Goal: Task Accomplishment & Management: Manage account settings

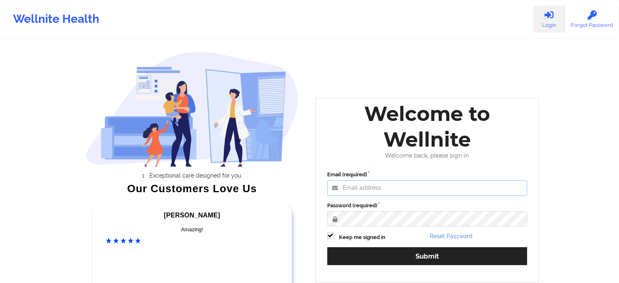
type input "[PERSON_NAME][EMAIL_ADDRESS][PERSON_NAME][DOMAIN_NAME]"
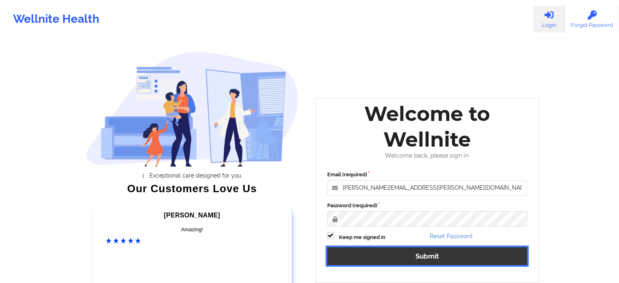
click at [421, 252] on button "Submit" at bounding box center [427, 255] width 200 height 17
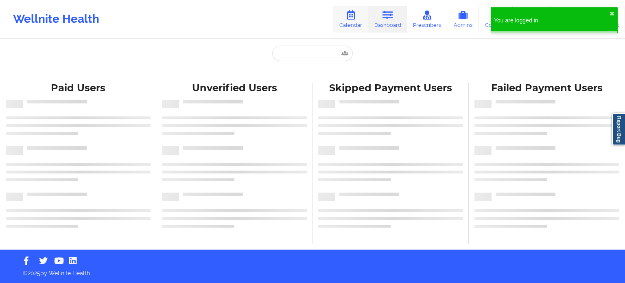
click at [358, 16] on link "Calendar" at bounding box center [350, 19] width 35 height 27
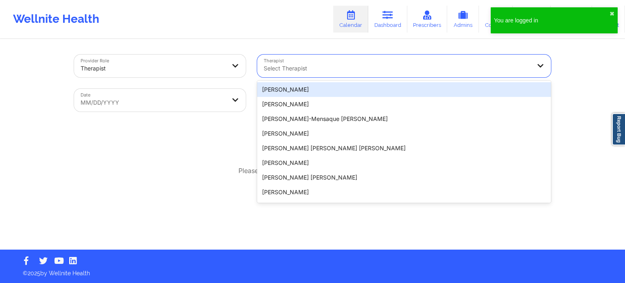
click at [345, 74] on div "Select Therapist" at bounding box center [394, 65] width 274 height 23
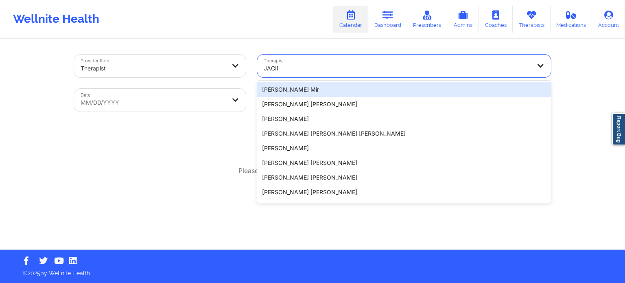
type input "JACINT"
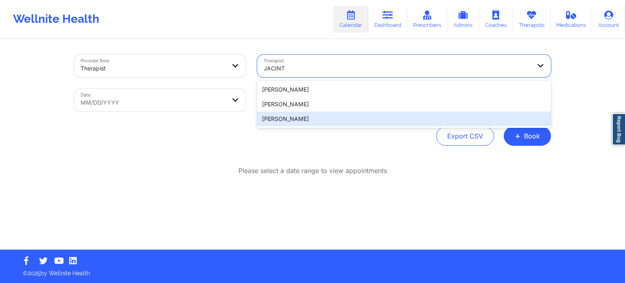
click at [301, 109] on div "[PERSON_NAME]" at bounding box center [404, 104] width 294 height 15
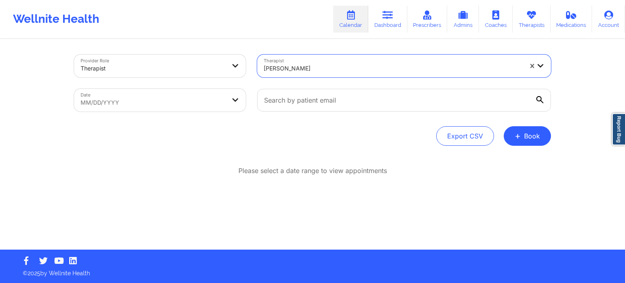
click at [175, 111] on div "Date MM/DD/YYYY" at bounding box center [159, 100] width 183 height 34
click at [185, 102] on body "Wellnite Health Calendar Dashboard Prescribers Admins Coaches Therapists Medica…" at bounding box center [312, 141] width 625 height 283
select select "2025-8"
select select "2025-9"
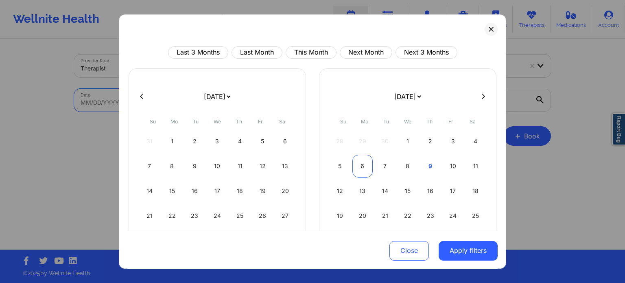
click at [356, 166] on div "6" at bounding box center [362, 166] width 21 height 23
select select "2025-9"
select select "2025-10"
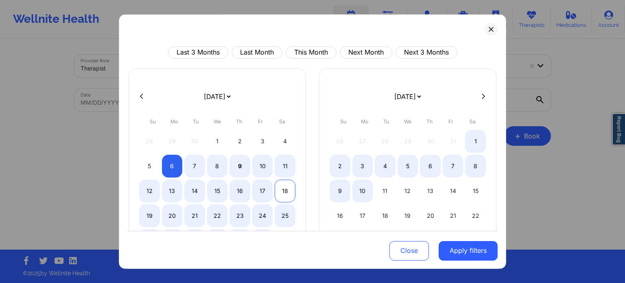
select select "2025-9"
select select "2025-10"
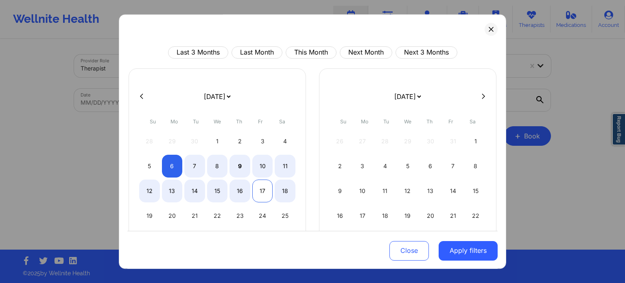
select select "2025-9"
select select "2025-10"
click at [264, 187] on div "17" at bounding box center [262, 190] width 21 height 23
select select "2025-9"
select select "2025-10"
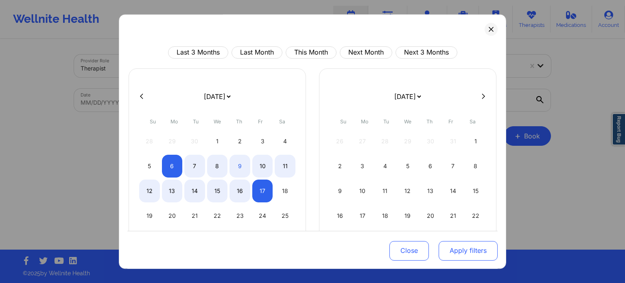
click at [471, 252] on button "Apply filters" at bounding box center [467, 250] width 59 height 20
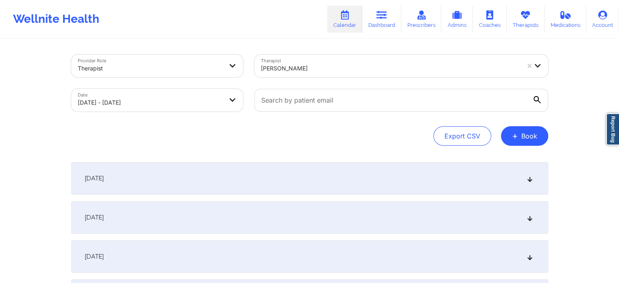
click at [210, 164] on div "[DATE]" at bounding box center [309, 178] width 477 height 33
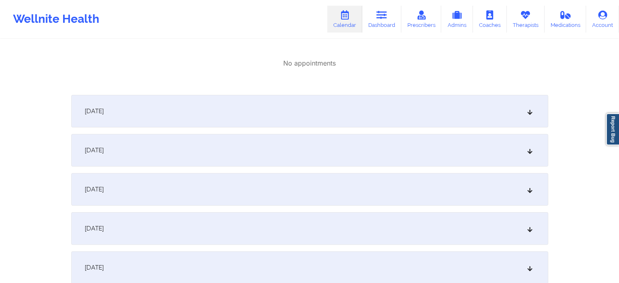
click at [196, 150] on div "[DATE]" at bounding box center [309, 150] width 477 height 33
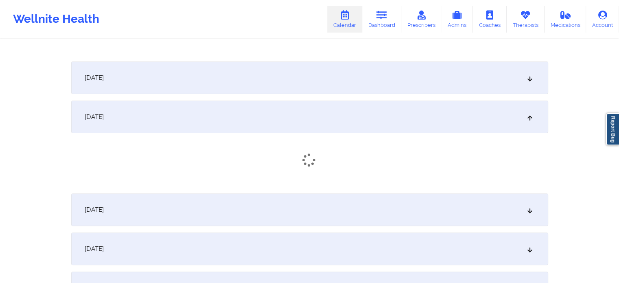
scroll to position [285, 0]
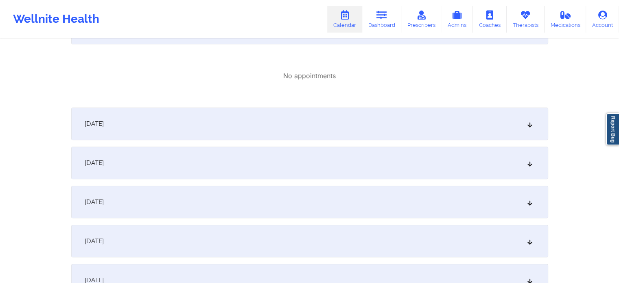
click at [197, 120] on div "[DATE]" at bounding box center [309, 123] width 477 height 33
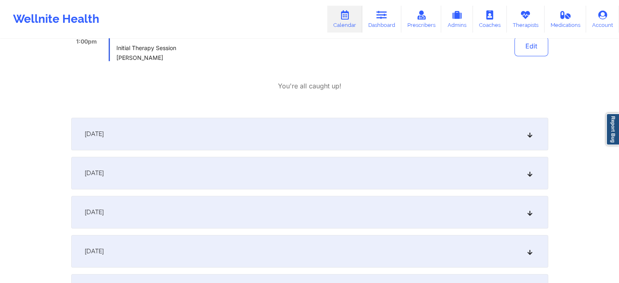
scroll to position [407, 0]
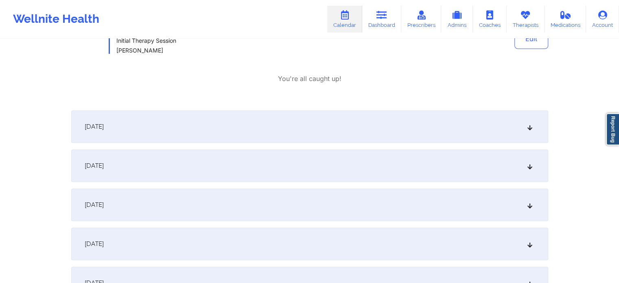
click at [190, 134] on div "[DATE]" at bounding box center [309, 126] width 477 height 33
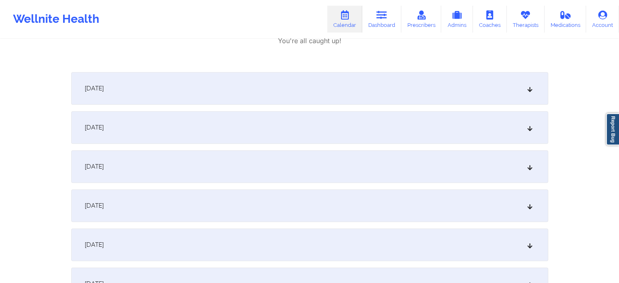
click at [230, 90] on div "[DATE]" at bounding box center [309, 88] width 477 height 33
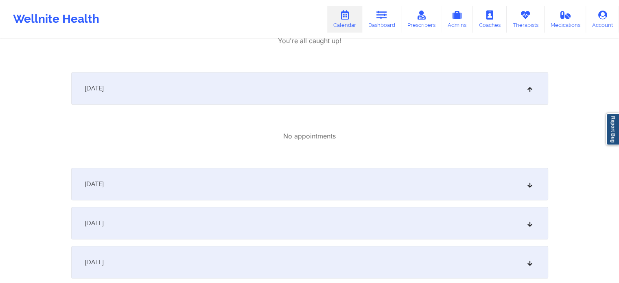
click at [211, 176] on div "[DATE]" at bounding box center [309, 184] width 477 height 33
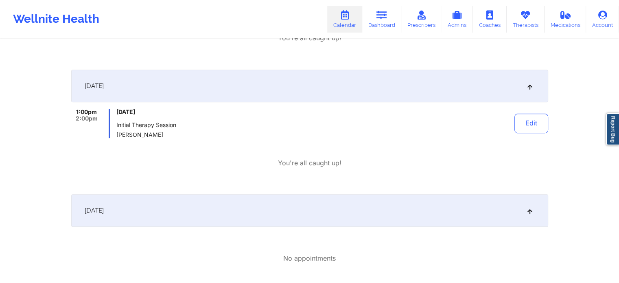
scroll to position [407, 0]
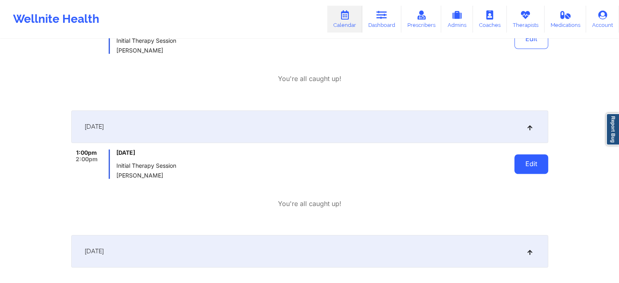
click at [524, 162] on button "Edit" at bounding box center [531, 164] width 34 height 20
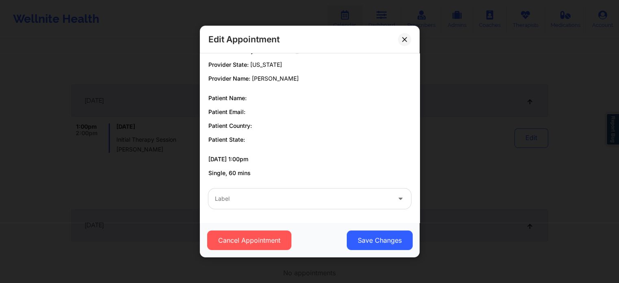
scroll to position [447, 0]
click at [262, 198] on div at bounding box center [303, 199] width 176 height 10
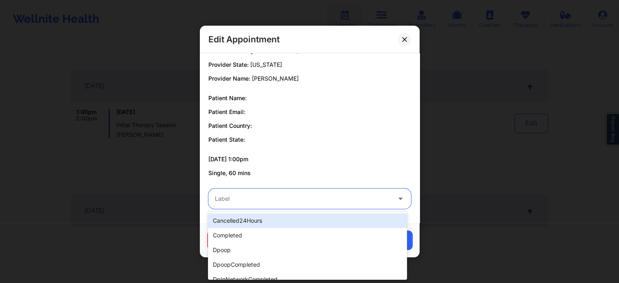
click at [470, 130] on div "Edit Appointment Provider Country: [GEOGRAPHIC_DATA] Provider State: [US_STATE]…" at bounding box center [309, 141] width 619 height 283
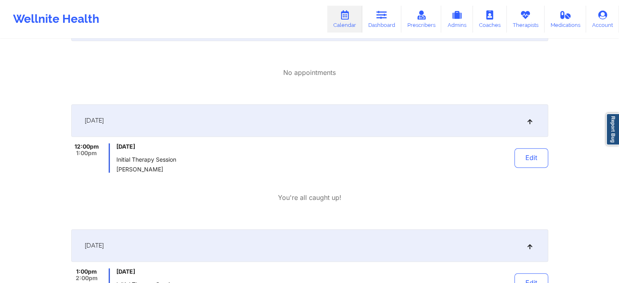
scroll to position [285, 0]
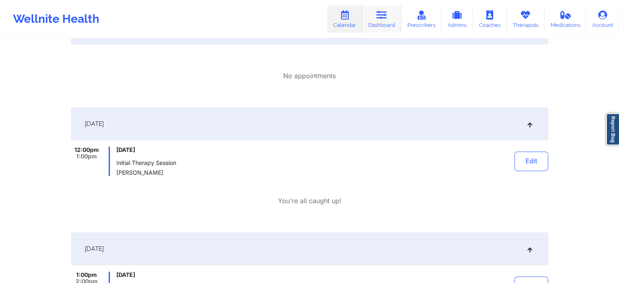
click at [382, 13] on icon at bounding box center [381, 15] width 11 height 9
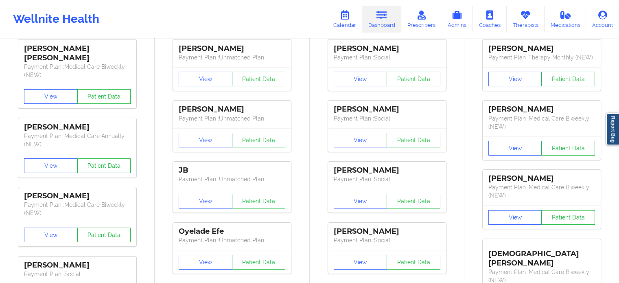
scroll to position [41, 0]
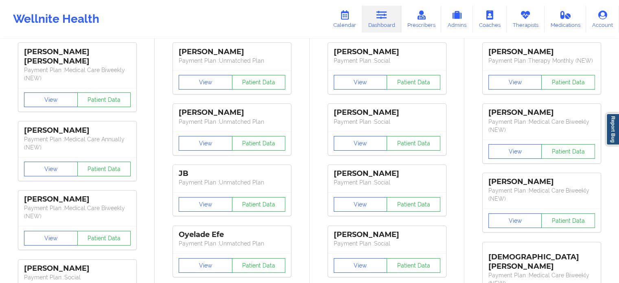
click at [380, 15] on icon at bounding box center [381, 15] width 11 height 9
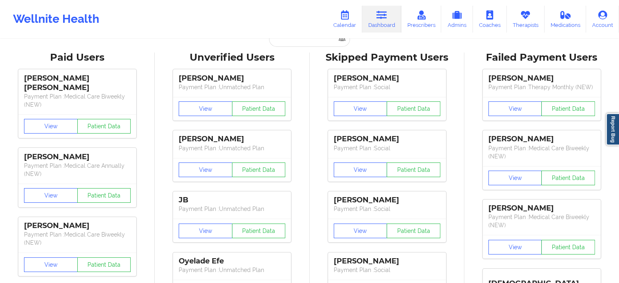
scroll to position [0, 0]
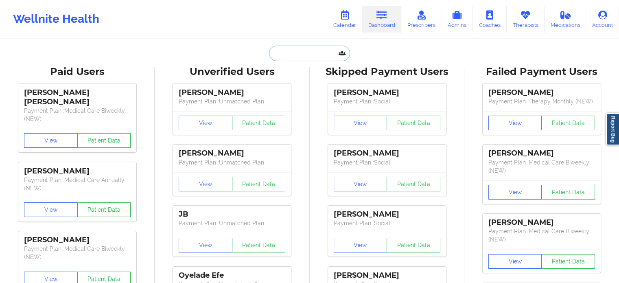
click at [300, 48] on input "text" at bounding box center [309, 53] width 81 height 15
paste input "[EMAIL_ADDRESS][DOMAIN_NAME]"
type input "[EMAIL_ADDRESS][DOMAIN_NAME]"
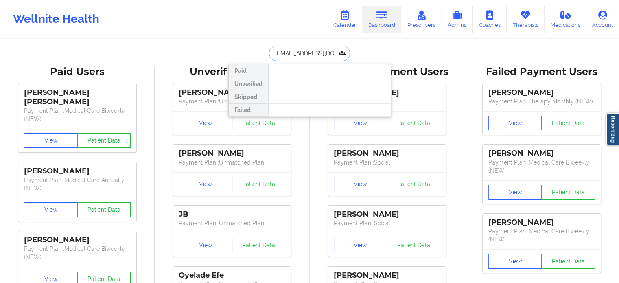
scroll to position [0, 7]
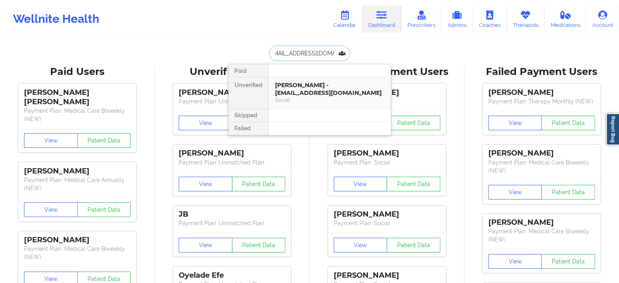
click at [328, 90] on div "[PERSON_NAME] - [EMAIL_ADDRESS][DOMAIN_NAME]" at bounding box center [329, 88] width 109 height 15
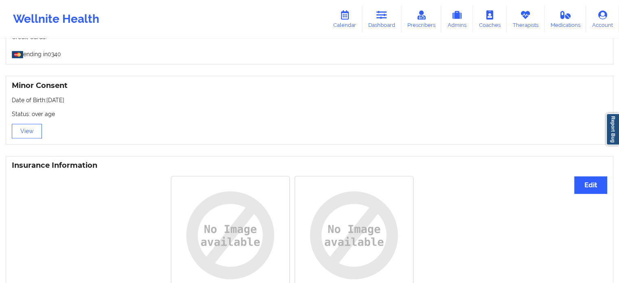
scroll to position [572, 0]
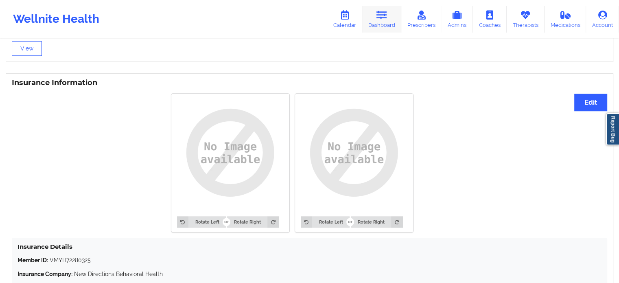
click at [386, 12] on icon at bounding box center [381, 15] width 11 height 9
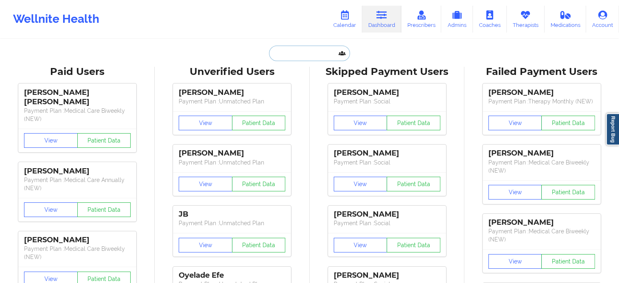
click at [314, 47] on input "text" at bounding box center [309, 53] width 81 height 15
paste input "[EMAIL_ADDRESS][DOMAIN_NAME]"
type input "[EMAIL_ADDRESS][DOMAIN_NAME]"
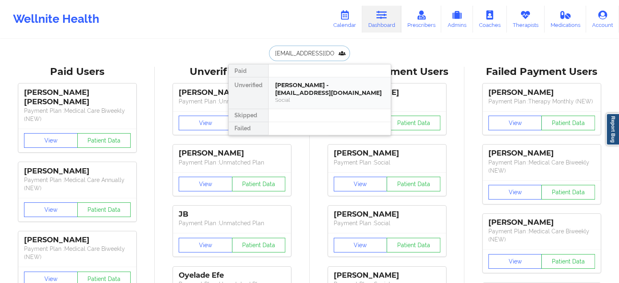
click at [297, 89] on div "[PERSON_NAME] - [EMAIL_ADDRESS][DOMAIN_NAME]" at bounding box center [329, 88] width 109 height 15
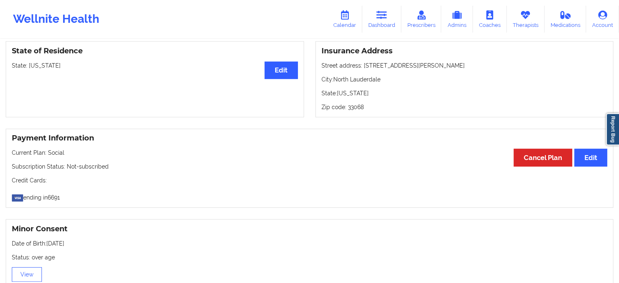
scroll to position [294, 0]
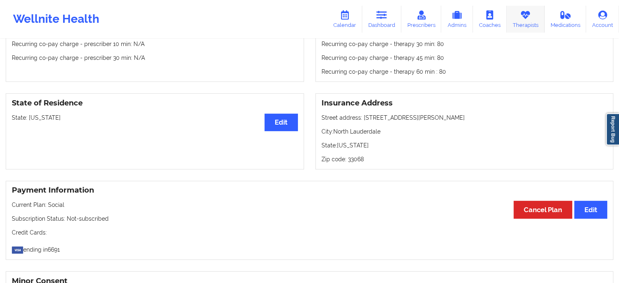
click at [519, 21] on link "Therapists" at bounding box center [525, 19] width 38 height 27
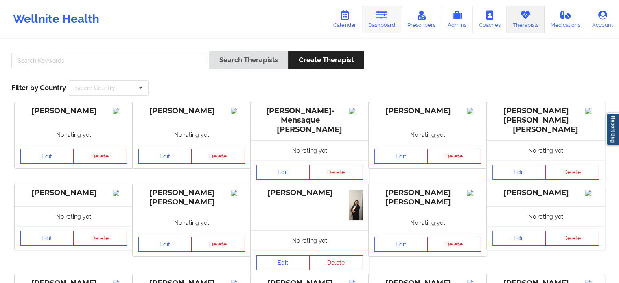
click at [381, 15] on icon at bounding box center [381, 15] width 11 height 9
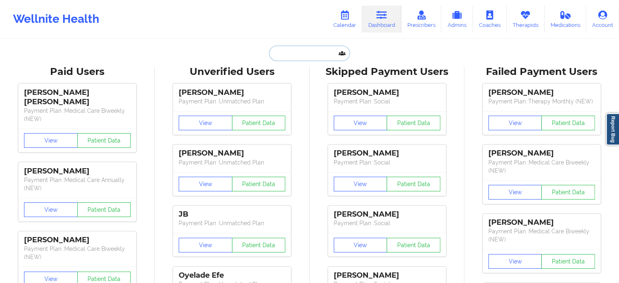
click at [292, 51] on input "text" at bounding box center [309, 53] width 81 height 15
paste input "[EMAIL_ADDRESS][DOMAIN_NAME]"
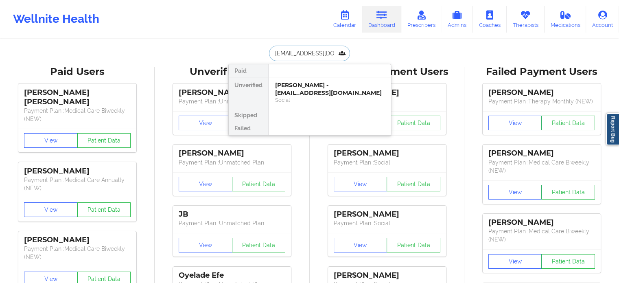
scroll to position [0, 7]
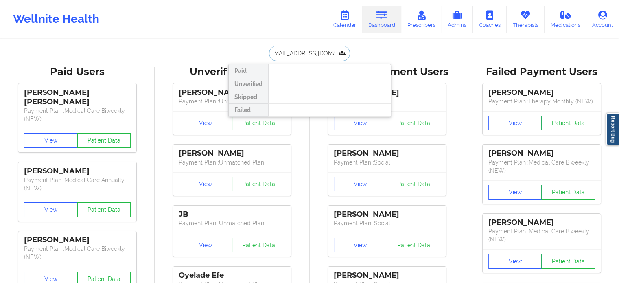
drag, startPoint x: 338, startPoint y: 52, endPoint x: 255, endPoint y: 45, distance: 83.3
click at [256, 46] on div "[EMAIL_ADDRESS][DOMAIN_NAME] Paid Unverified Skipped Failed" at bounding box center [309, 53] width 163 height 15
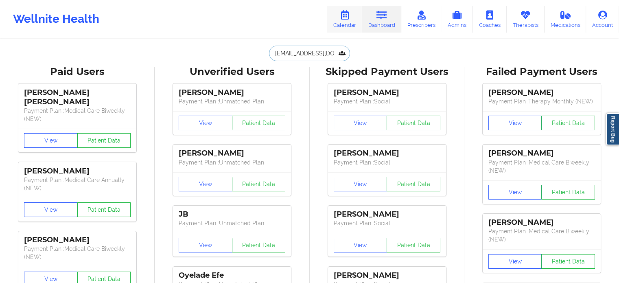
type input "[EMAIL_ADDRESS][DOMAIN_NAME]"
click at [343, 11] on icon at bounding box center [344, 15] width 11 height 9
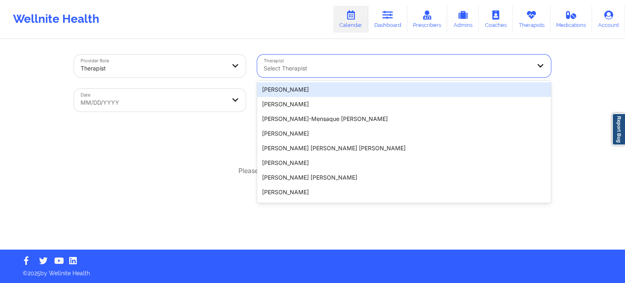
click at [341, 68] on div at bounding box center [397, 68] width 267 height 10
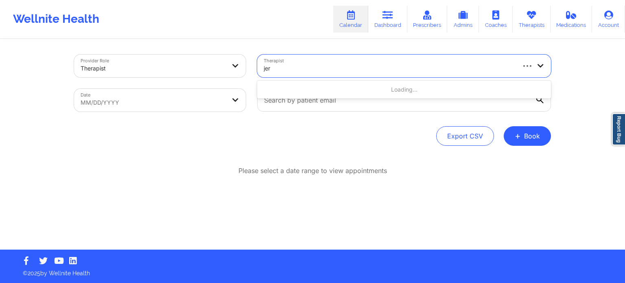
type input "[PERSON_NAME]"
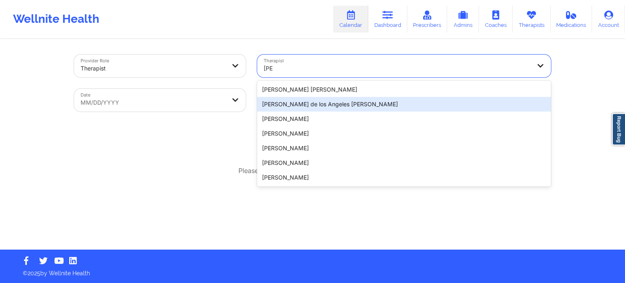
click at [307, 116] on div "[PERSON_NAME]" at bounding box center [404, 118] width 294 height 15
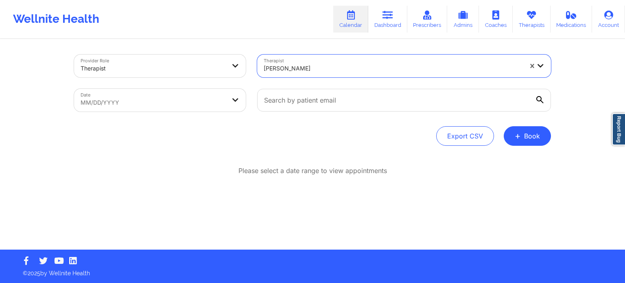
click at [227, 105] on body "Wellnite Health Calendar Dashboard Prescribers Admins Coaches Therapists Medica…" at bounding box center [312, 141] width 625 height 283
select select "2025-8"
select select "2025-9"
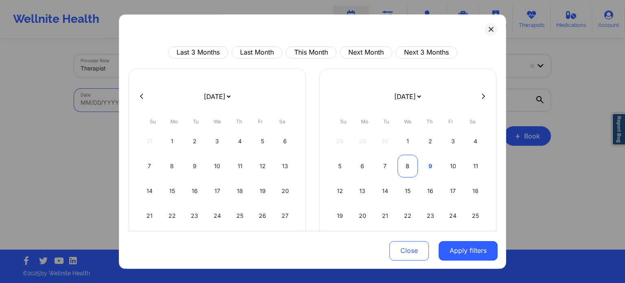
click at [412, 166] on div "8" at bounding box center [407, 166] width 21 height 23
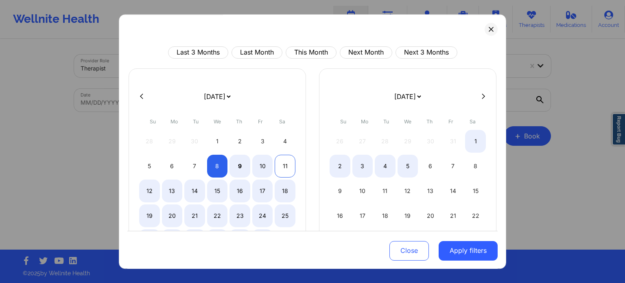
select select "2025-9"
select select "2025-10"
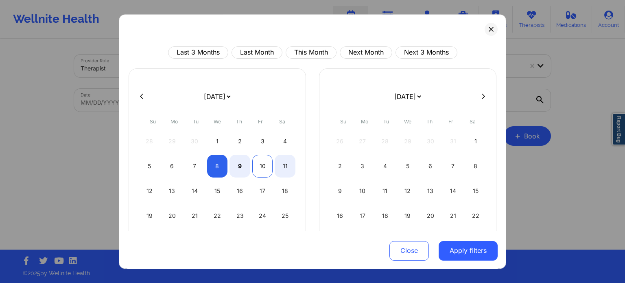
select select "2025-9"
select select "2025-10"
click at [262, 166] on div "10" at bounding box center [262, 166] width 21 height 23
select select "2025-9"
select select "2025-10"
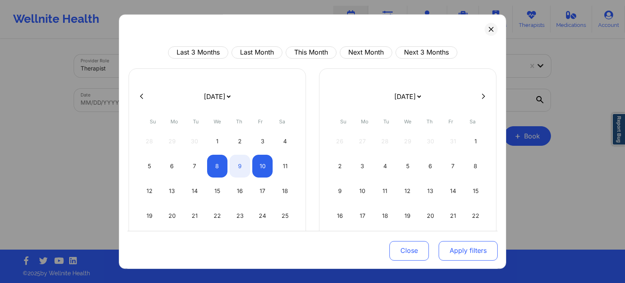
click at [443, 251] on button "Apply filters" at bounding box center [467, 250] width 59 height 20
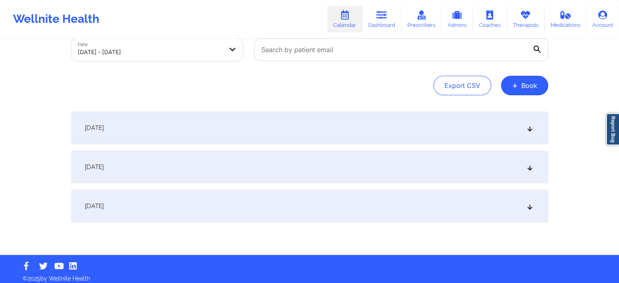
scroll to position [55, 0]
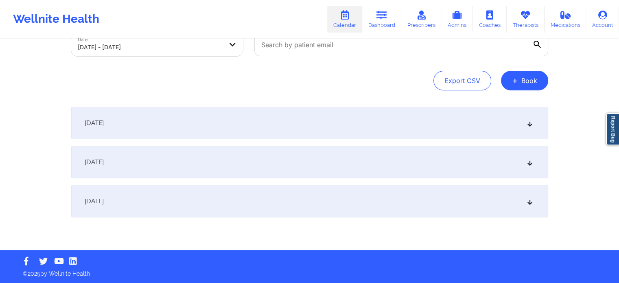
click at [180, 162] on div "[DATE]" at bounding box center [309, 162] width 477 height 33
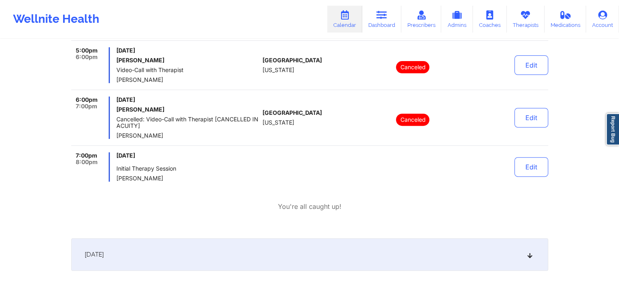
scroll to position [299, 0]
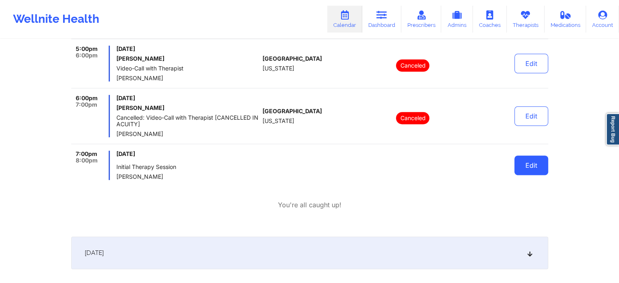
click at [526, 166] on button "Edit" at bounding box center [531, 165] width 34 height 20
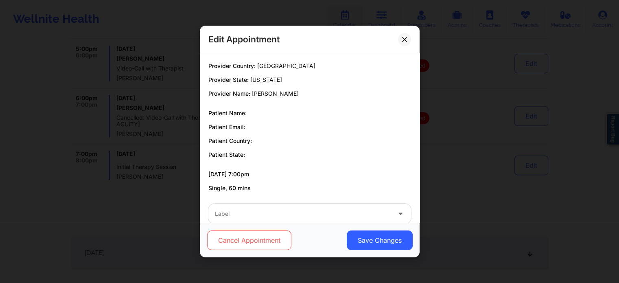
click at [274, 238] on button "Cancel Appointment" at bounding box center [249, 240] width 84 height 20
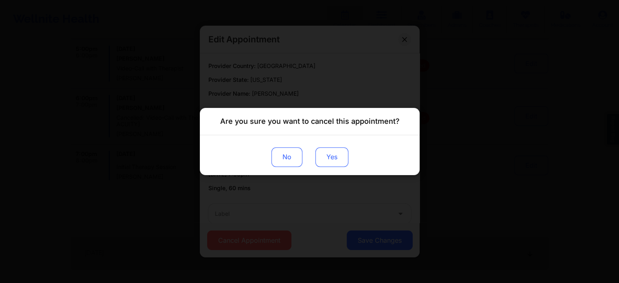
click at [335, 155] on button "Yes" at bounding box center [331, 157] width 33 height 20
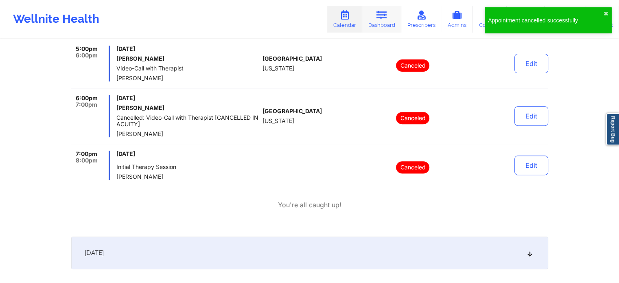
click at [374, 27] on link "Dashboard" at bounding box center [381, 19] width 39 height 27
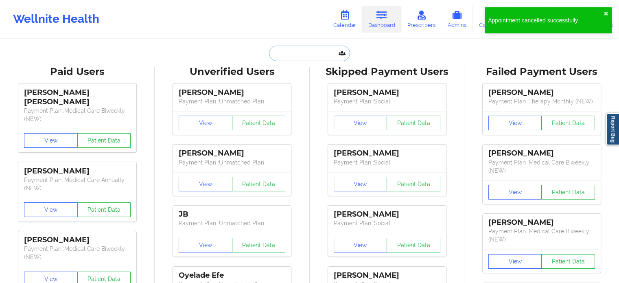
click at [320, 57] on input "text" at bounding box center [309, 53] width 81 height 15
paste input "[EMAIL_ADDRESS][DOMAIN_NAME]"
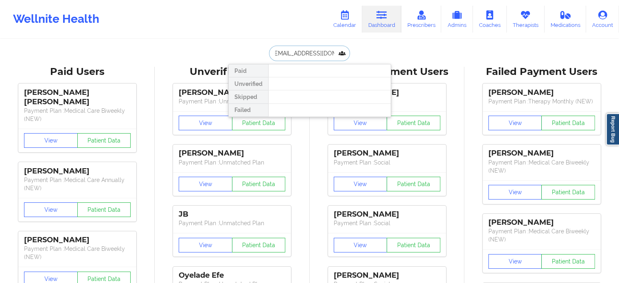
type input "[EMAIL_ADDRESS][DOMAIN_NAME]"
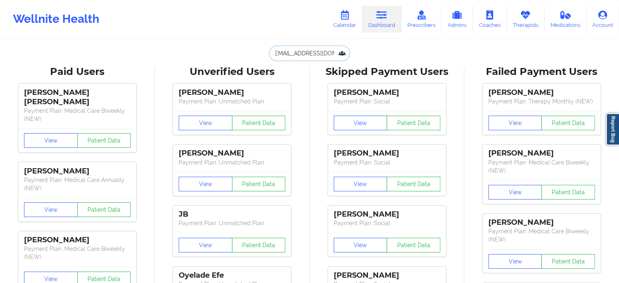
scroll to position [0, 0]
click at [343, 23] on link "Calendar" at bounding box center [344, 19] width 35 height 27
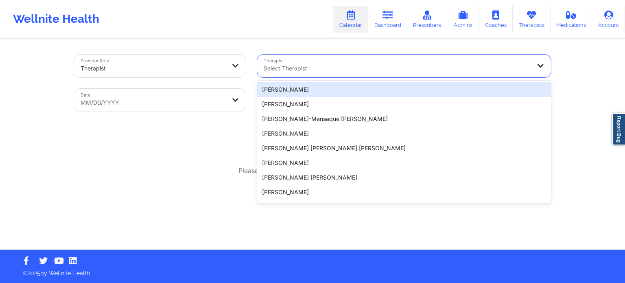
click at [359, 66] on div at bounding box center [397, 68] width 267 height 10
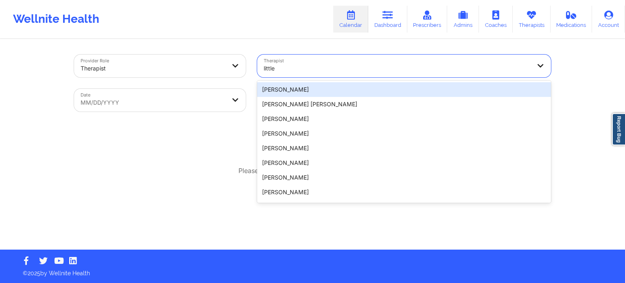
type input "little"
click at [351, 63] on div at bounding box center [394, 65] width 274 height 23
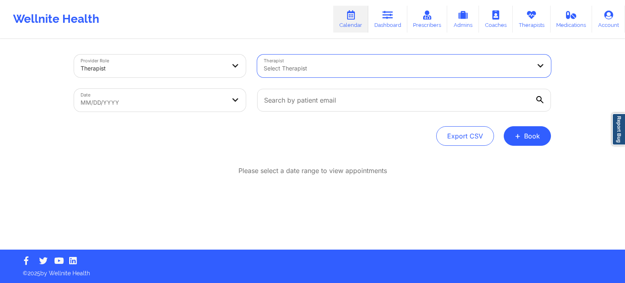
click at [351, 63] on div "Select Therapist" at bounding box center [394, 65] width 274 height 23
type input "h"
type input "[PERSON_NAME]"
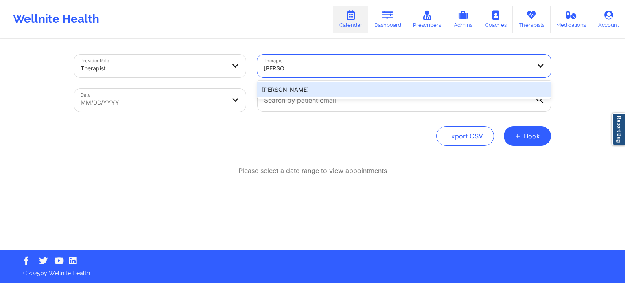
click at [323, 88] on div "[PERSON_NAME]" at bounding box center [404, 89] width 294 height 15
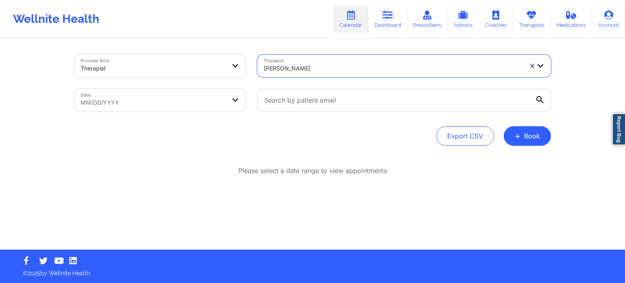
click at [199, 100] on body "Wellnite Health Calendar Dashboard Prescribers Admins Coaches Therapists Medica…" at bounding box center [312, 141] width 625 height 283
select select "2025-8"
select select "2025-9"
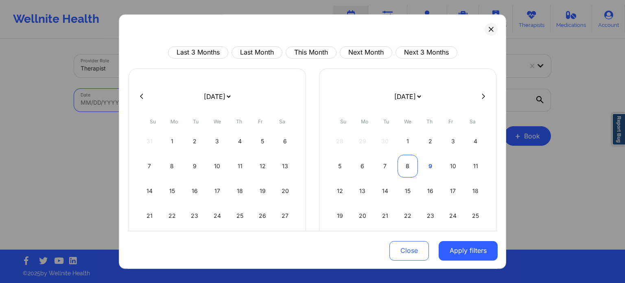
click at [406, 165] on div "8" at bounding box center [407, 166] width 21 height 23
select select "2025-9"
select select "2025-10"
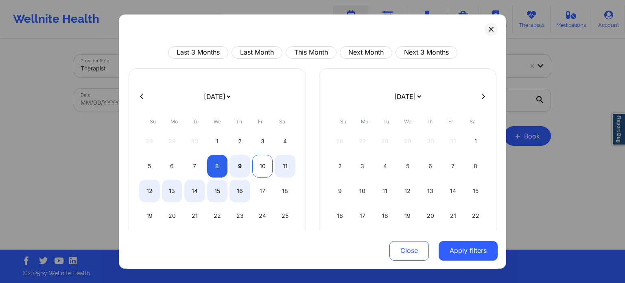
click at [259, 169] on div "10" at bounding box center [262, 166] width 21 height 23
select select "2025-9"
select select "2025-10"
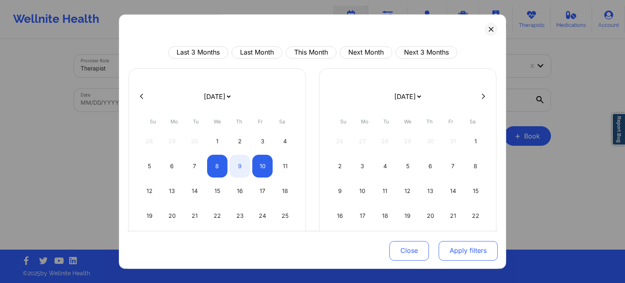
click at [487, 252] on button "Apply filters" at bounding box center [467, 250] width 59 height 20
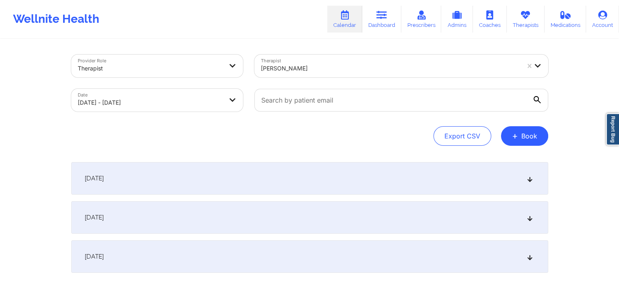
scroll to position [55, 0]
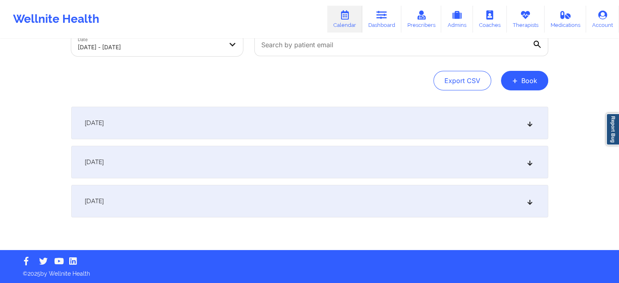
click at [198, 161] on div "[DATE]" at bounding box center [309, 162] width 477 height 33
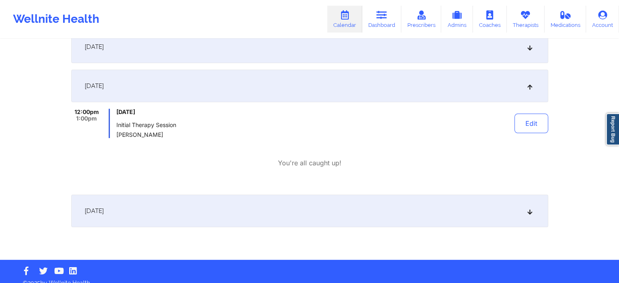
scroll to position [137, 0]
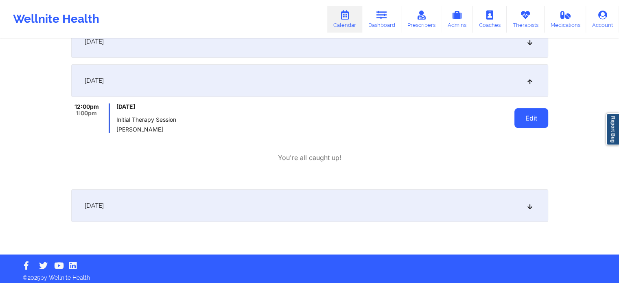
click at [536, 120] on button "Edit" at bounding box center [531, 118] width 34 height 20
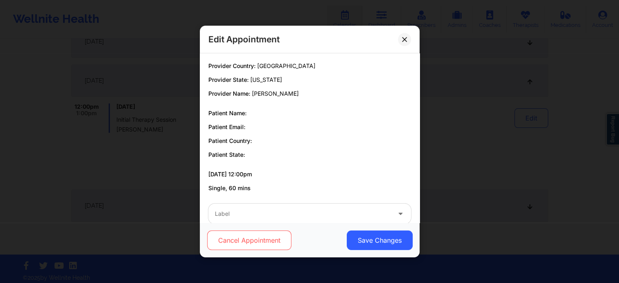
click at [262, 246] on button "Cancel Appointment" at bounding box center [249, 240] width 84 height 20
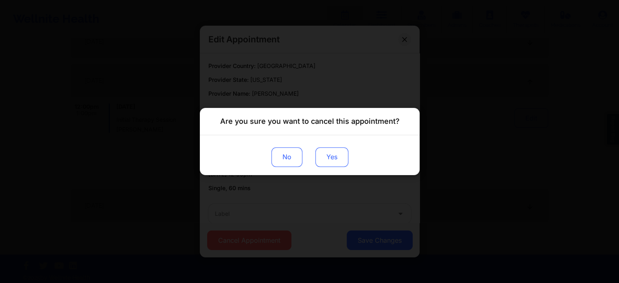
click at [334, 160] on button "Yes" at bounding box center [331, 157] width 33 height 20
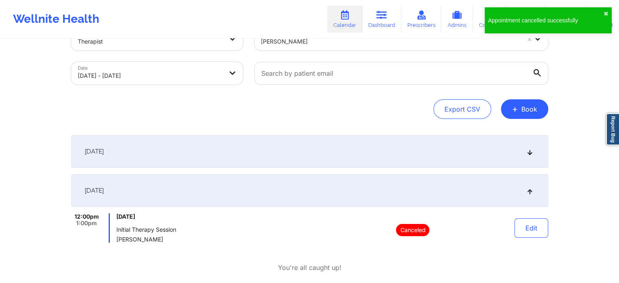
scroll to position [0, 0]
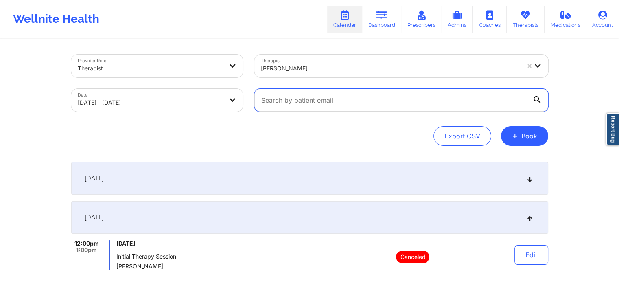
click at [338, 98] on input "text" at bounding box center [401, 100] width 294 height 23
paste input "[EMAIL_ADDRESS][PERSON_NAME][DOMAIN_NAME]"
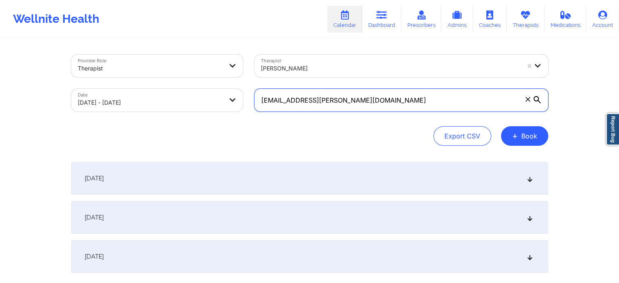
type input "[EMAIL_ADDRESS][PERSON_NAME][DOMAIN_NAME]"
click at [326, 68] on div at bounding box center [390, 68] width 259 height 10
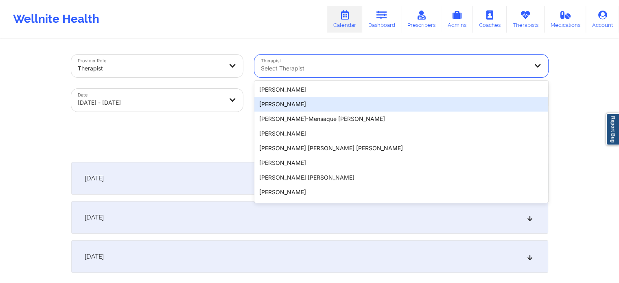
click at [202, 126] on div "Export CSV + Book" at bounding box center [309, 136] width 477 height 20
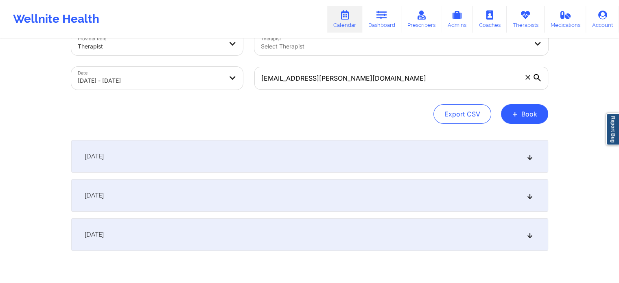
scroll to position [41, 0]
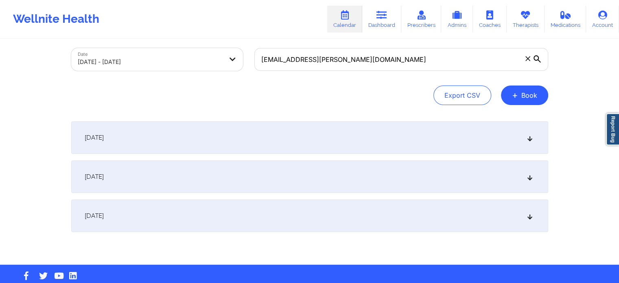
click at [216, 180] on div "[DATE]" at bounding box center [309, 176] width 477 height 33
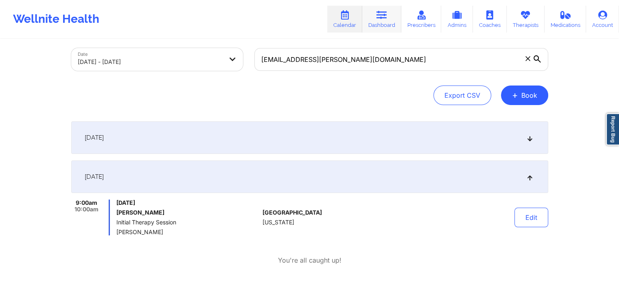
click at [380, 20] on link "Dashboard" at bounding box center [381, 19] width 39 height 27
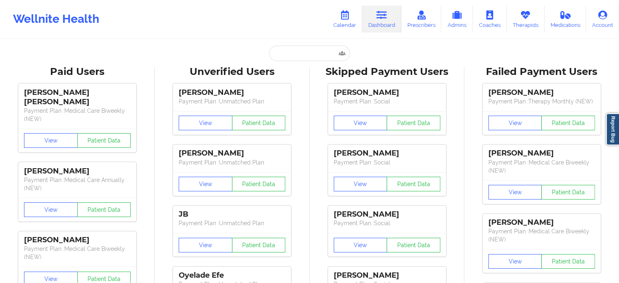
click at [342, 1] on div "Wellnite Health Calendar Dashboard Prescribers Admins Coaches Therapists Medica…" at bounding box center [309, 19] width 619 height 38
click at [343, 13] on icon at bounding box center [344, 15] width 11 height 9
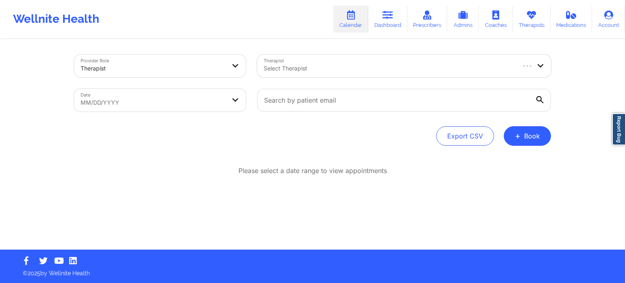
click at [327, 67] on div at bounding box center [389, 68] width 251 height 10
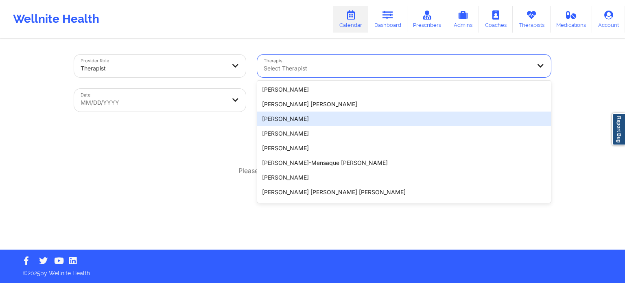
drag, startPoint x: 177, startPoint y: 182, endPoint x: 198, endPoint y: 178, distance: 21.9
click at [177, 182] on div "Please select a date range to view appointments" at bounding box center [312, 197] width 477 height 62
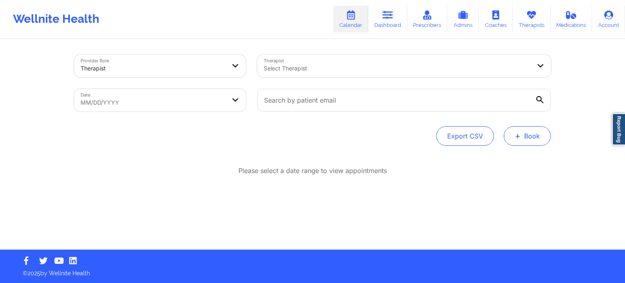
click at [532, 137] on button "+ Book" at bounding box center [527, 136] width 47 height 20
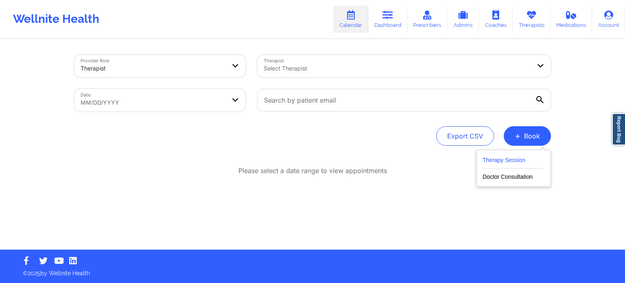
click at [504, 161] on button "Therapy Session" at bounding box center [513, 161] width 62 height 13
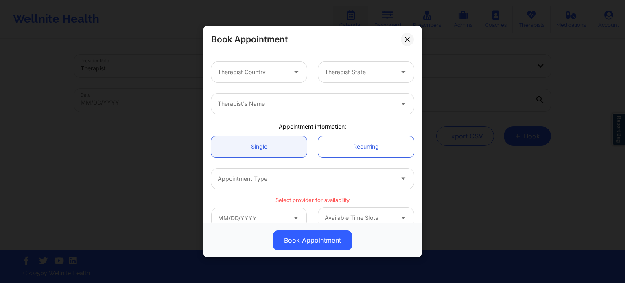
click at [273, 76] on div at bounding box center [252, 72] width 69 height 10
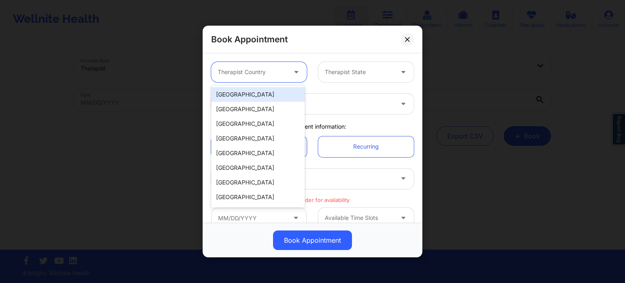
drag, startPoint x: 263, startPoint y: 93, endPoint x: 276, endPoint y: 92, distance: 13.4
click at [263, 94] on div "[GEOGRAPHIC_DATA]" at bounding box center [258, 94] width 94 height 15
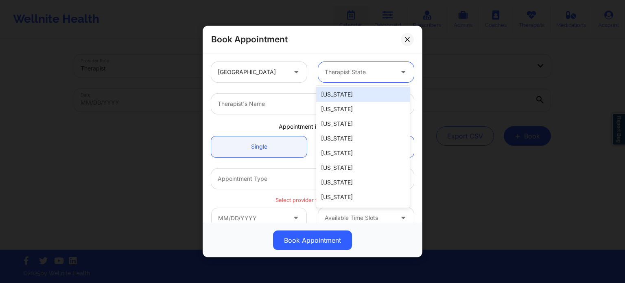
click at [345, 74] on div at bounding box center [359, 72] width 69 height 10
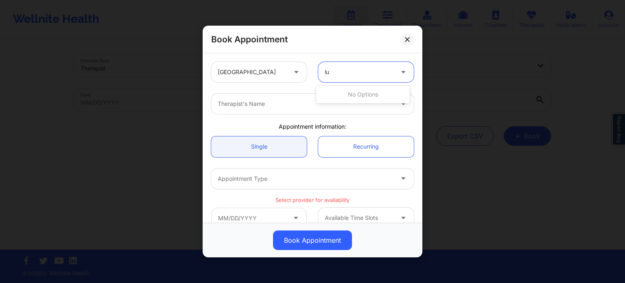
type input "l"
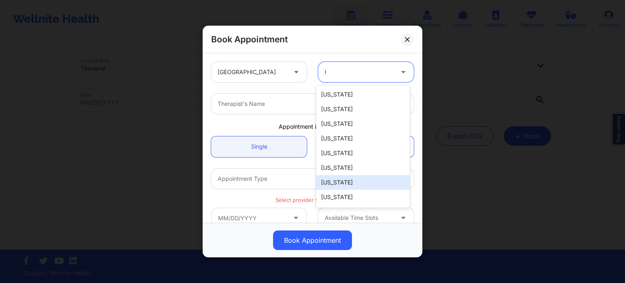
scroll to position [2, 0]
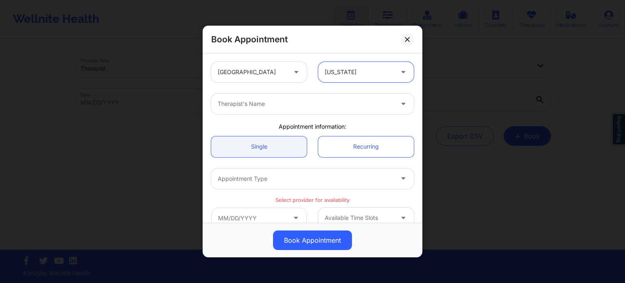
click at [262, 102] on div at bounding box center [306, 104] width 176 height 10
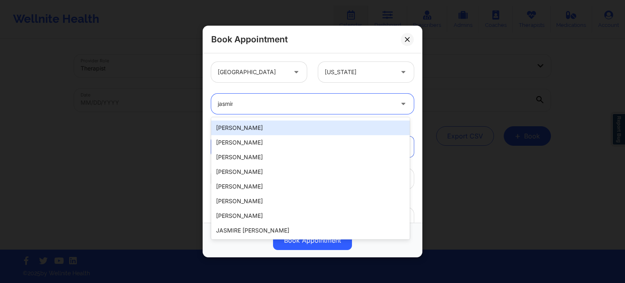
scroll to position [0, 0]
type input "[PERSON_NAME]"
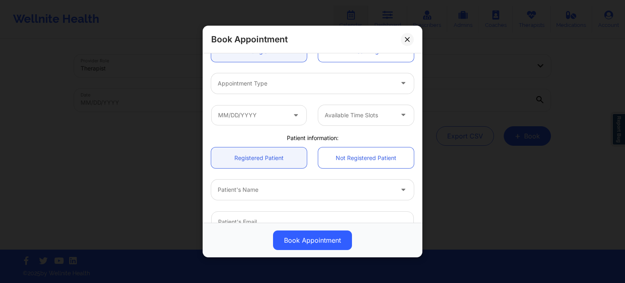
scroll to position [81, 0]
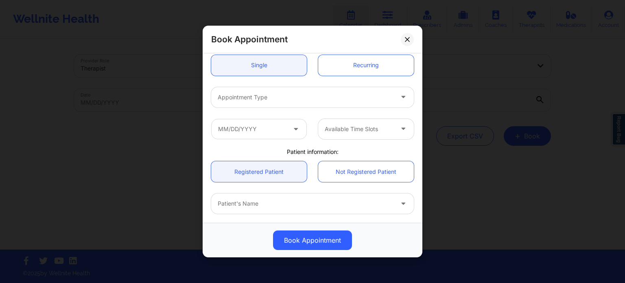
click at [265, 90] on div "Appointment Type" at bounding box center [302, 97] width 183 height 20
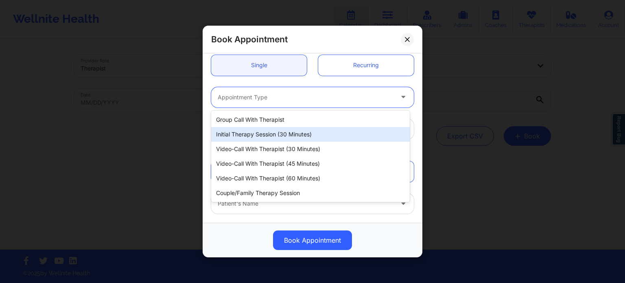
click at [268, 140] on div "Initial Therapy Session (30 minutes)" at bounding box center [310, 134] width 198 height 15
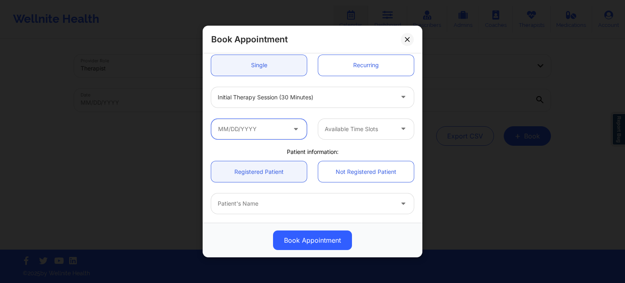
click at [266, 130] on input "text" at bounding box center [259, 129] width 96 height 20
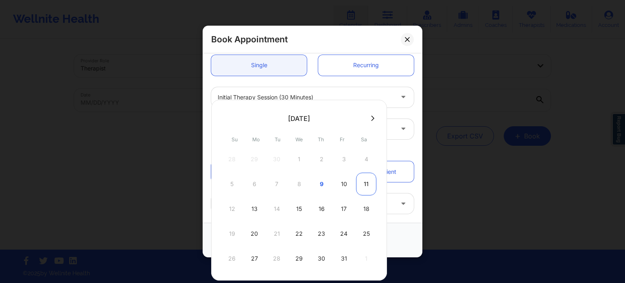
click at [362, 183] on div "11" at bounding box center [366, 183] width 20 height 23
type input "[DATE]"
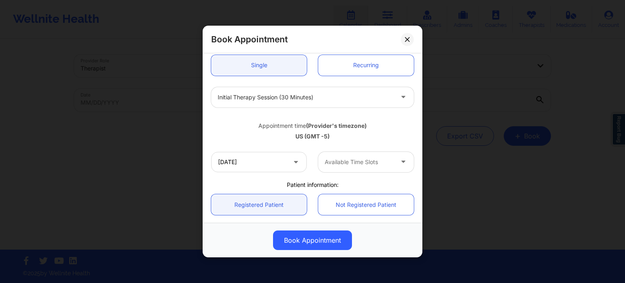
click at [360, 164] on div at bounding box center [359, 162] width 69 height 10
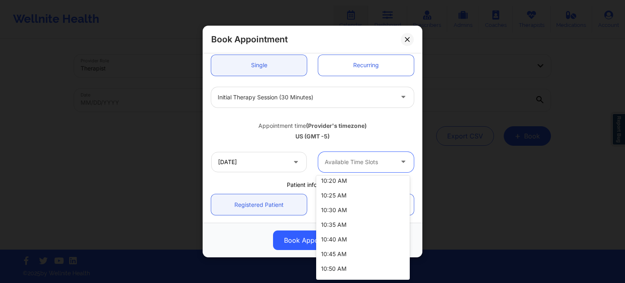
scroll to position [0, 0]
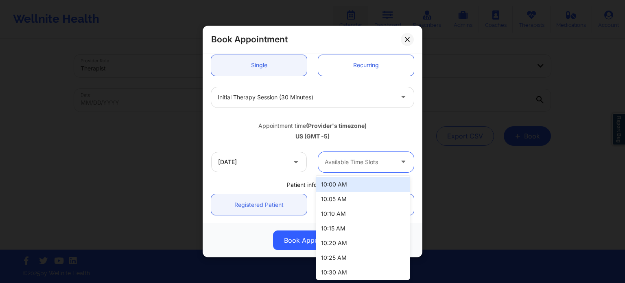
click at [353, 185] on div "10:00 AM" at bounding box center [363, 184] width 94 height 15
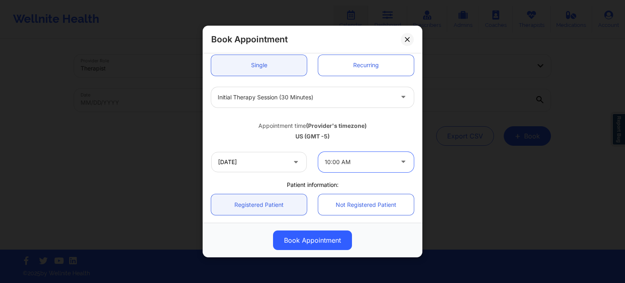
click at [377, 136] on div "US (GMT -5)" at bounding box center [312, 136] width 203 height 8
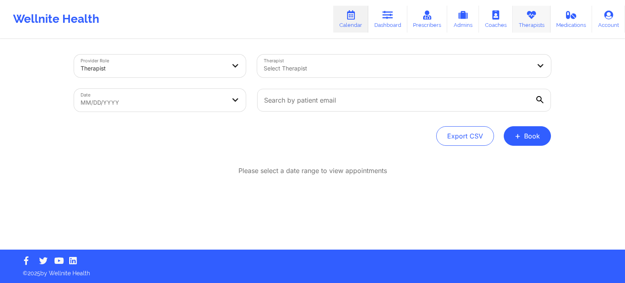
click at [518, 23] on link "Therapists" at bounding box center [531, 19] width 38 height 27
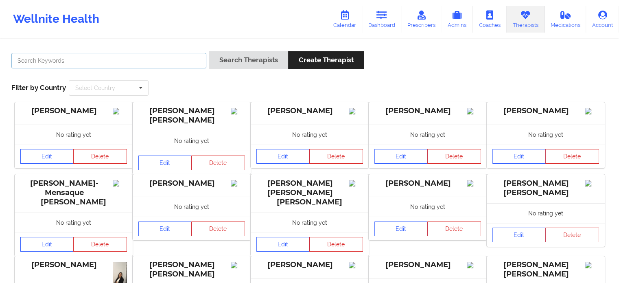
click at [151, 57] on input "text" at bounding box center [108, 60] width 195 height 15
type input "jasmine scott"
click at [209, 51] on button "Search Therapists" at bounding box center [248, 59] width 79 height 17
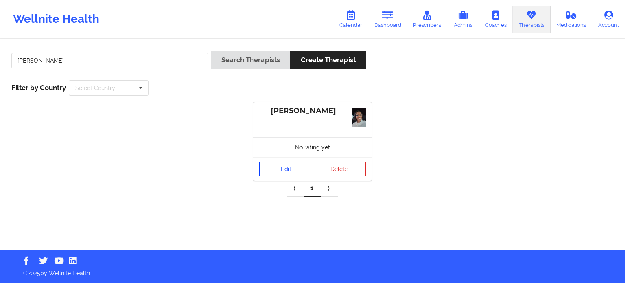
click at [290, 170] on link "Edit" at bounding box center [286, 168] width 54 height 15
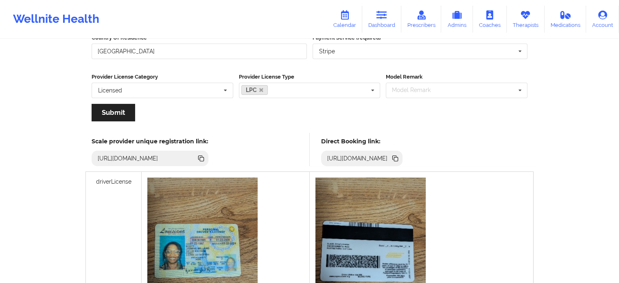
scroll to position [163, 0]
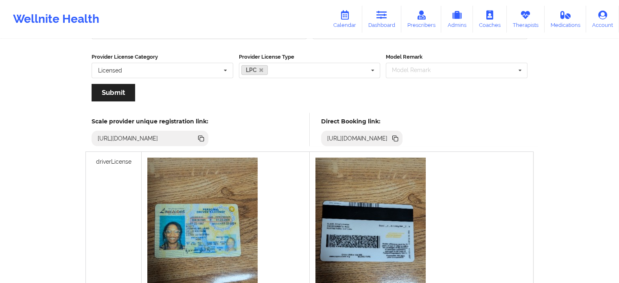
click at [398, 139] on icon at bounding box center [396, 139] width 4 height 4
click at [387, 15] on icon at bounding box center [381, 15] width 11 height 9
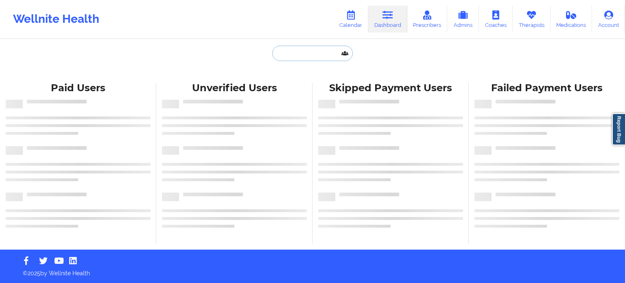
click at [293, 57] on input "text" at bounding box center [312, 53] width 81 height 15
paste input "adolfoj26@gmail.com"
type input "adolfoj26@gmail.com"
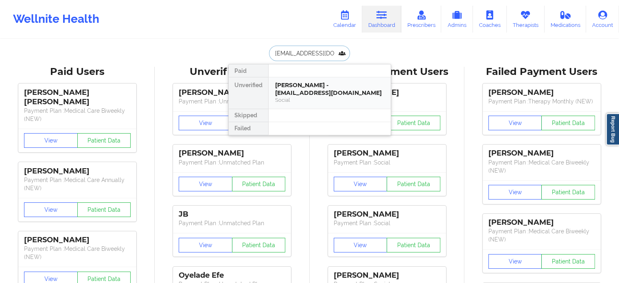
click at [319, 89] on div "Adolfo Jimenez - adolfoj26@gmail.com" at bounding box center [329, 88] width 109 height 15
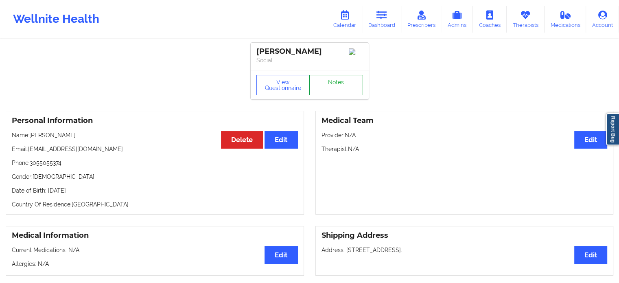
click at [329, 87] on link "Notes" at bounding box center [336, 85] width 54 height 20
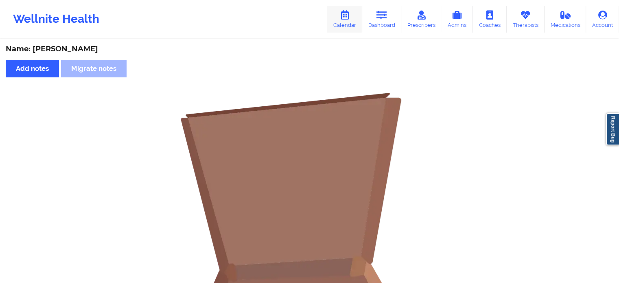
click at [354, 31] on link "Calendar" at bounding box center [344, 19] width 35 height 27
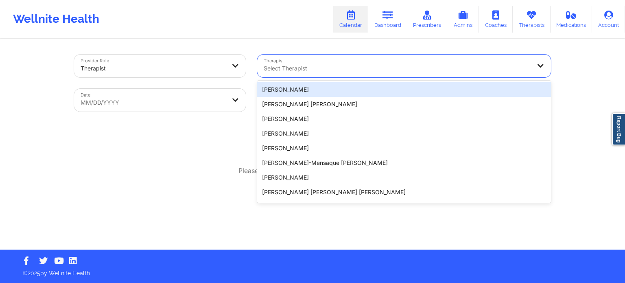
click at [337, 66] on div at bounding box center [397, 68] width 267 height 10
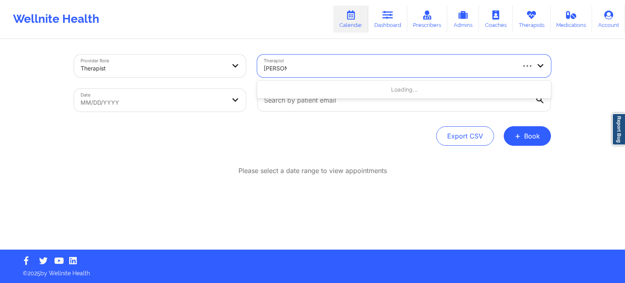
type input "patricia b"
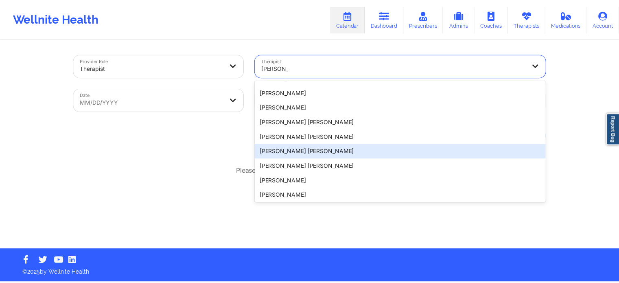
scroll to position [57, 0]
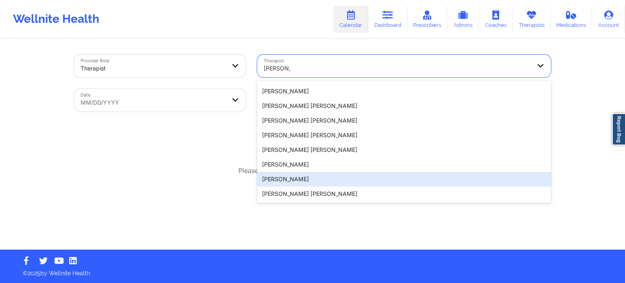
click at [321, 183] on div "Patricia Blecich" at bounding box center [404, 179] width 294 height 15
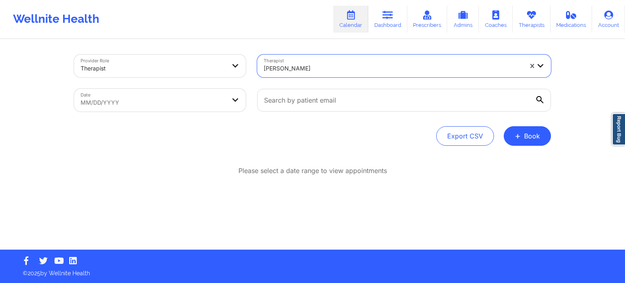
select select "2025-8"
select select "2025-9"
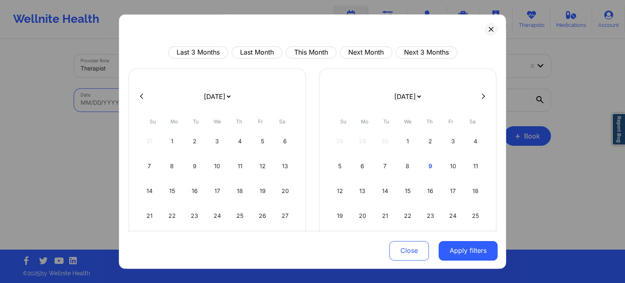
click at [217, 90] on body "Wellnite Health Calendar Dashboard Prescribers Admins Coaches Therapists Medica…" at bounding box center [312, 141] width 625 height 283
click at [434, 162] on div "9" at bounding box center [430, 166] width 21 height 23
select select "2025-9"
select select "2025-10"
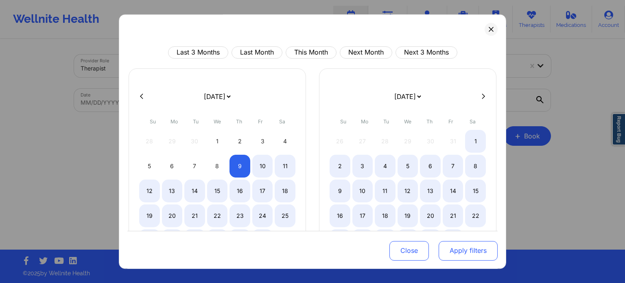
click at [457, 250] on button "Apply filters" at bounding box center [467, 250] width 59 height 20
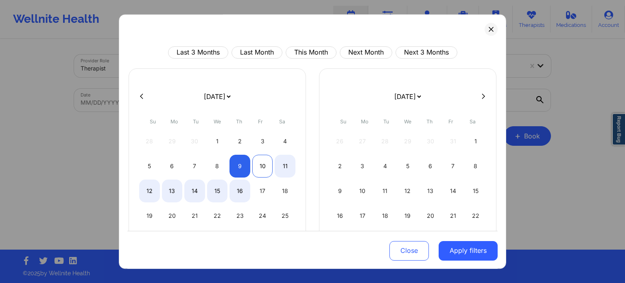
click at [259, 164] on div "10" at bounding box center [262, 166] width 21 height 23
select select "2025-9"
select select "2025-10"
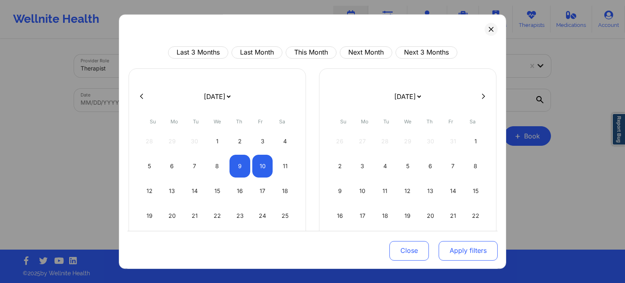
click at [471, 250] on button "Apply filters" at bounding box center [467, 250] width 59 height 20
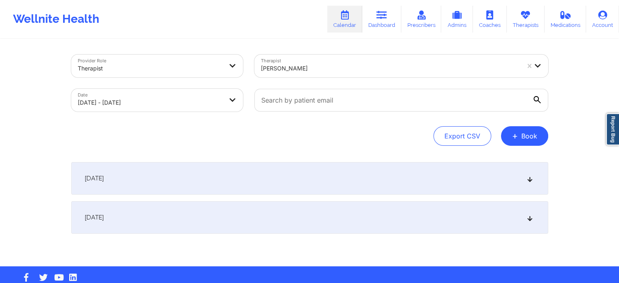
click at [223, 175] on div "[DATE]" at bounding box center [309, 178] width 477 height 33
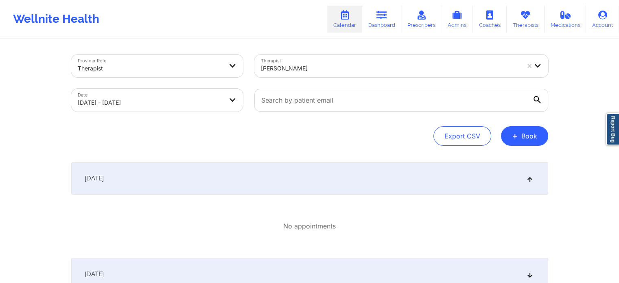
click at [331, 61] on div "Patricia Blecich" at bounding box center [390, 68] width 259 height 18
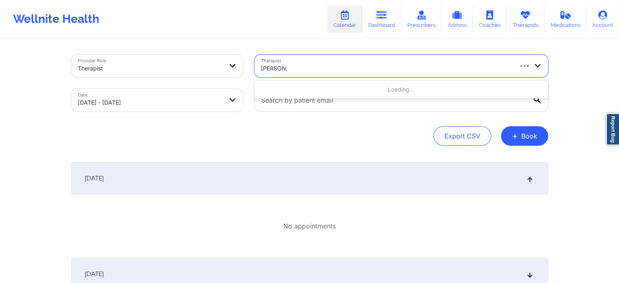
type input "beverly so"
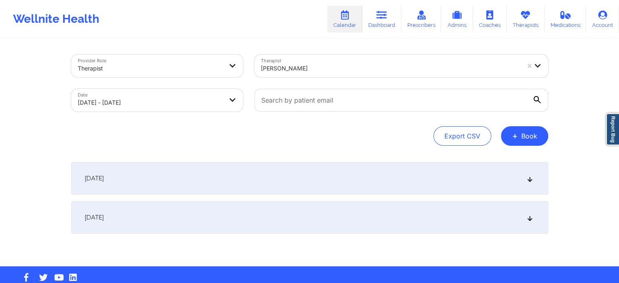
click at [163, 188] on div "[DATE]" at bounding box center [309, 178] width 477 height 33
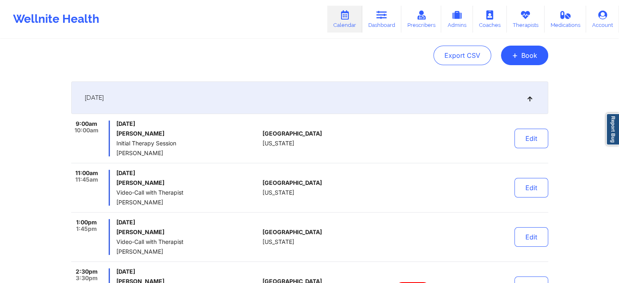
scroll to position [81, 0]
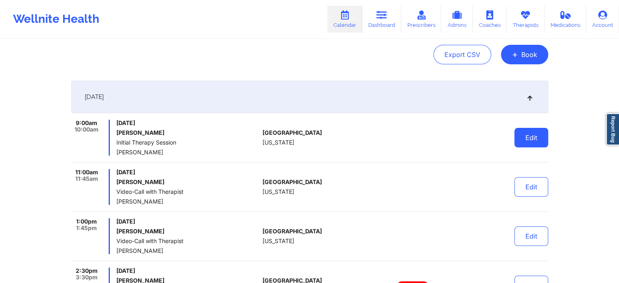
click at [525, 136] on button "Edit" at bounding box center [531, 138] width 34 height 20
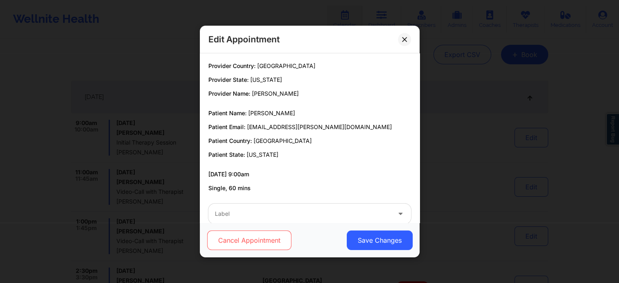
click at [262, 235] on button "Cancel Appointment" at bounding box center [249, 240] width 84 height 20
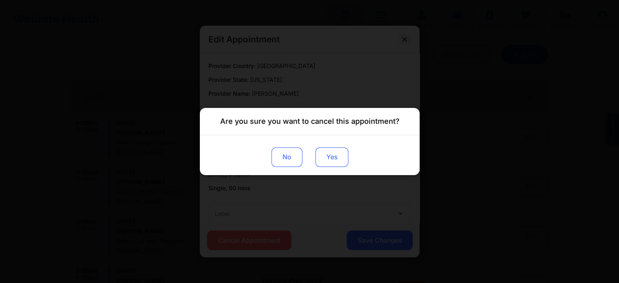
click at [325, 154] on button "Yes" at bounding box center [331, 157] width 33 height 20
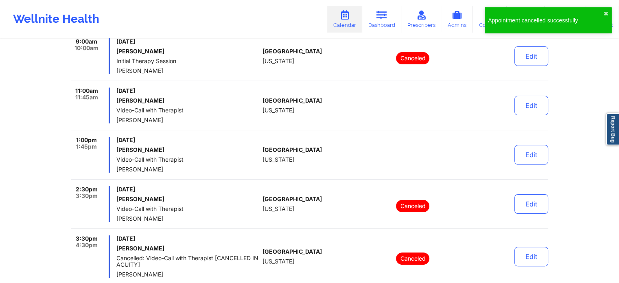
scroll to position [0, 0]
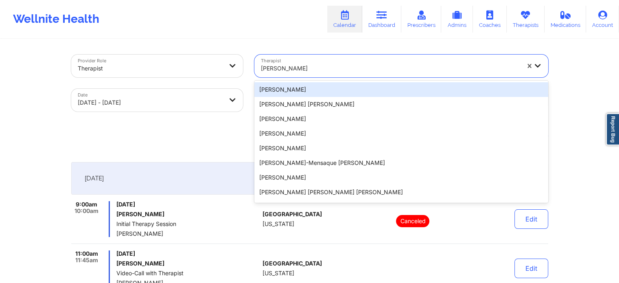
click at [356, 65] on div at bounding box center [390, 68] width 259 height 10
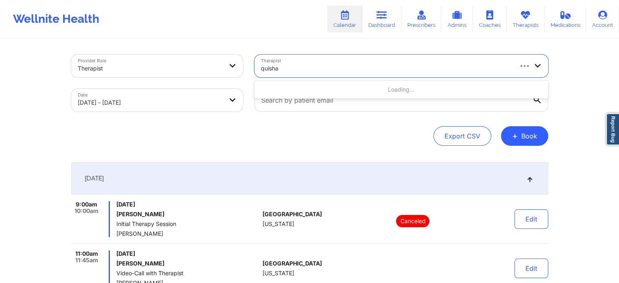
type input "quisha"
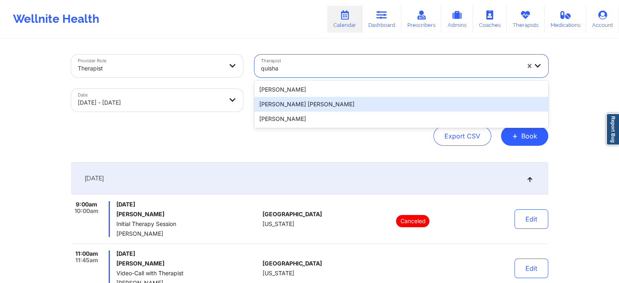
click at [306, 105] on div "Quisha Monique Castro" at bounding box center [401, 104] width 294 height 15
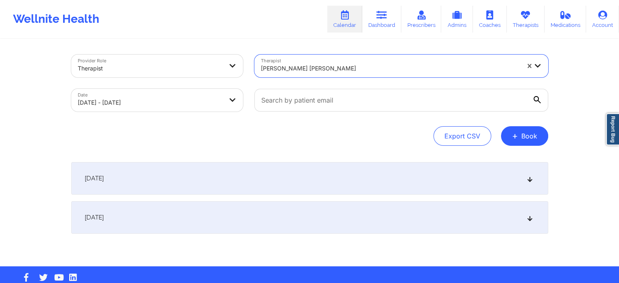
click at [210, 184] on div "[DATE]" at bounding box center [309, 178] width 477 height 33
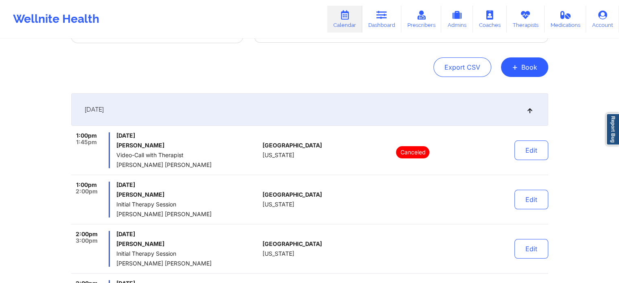
scroll to position [81, 0]
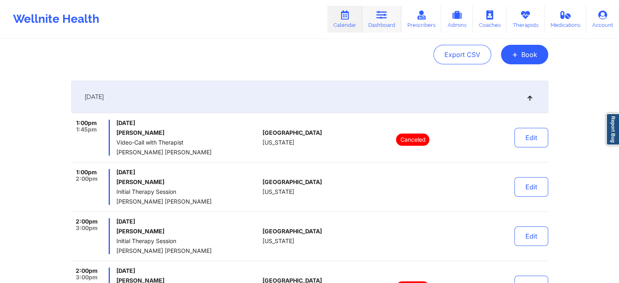
drag, startPoint x: 381, startPoint y: 20, endPoint x: 376, endPoint y: 24, distance: 7.0
click at [381, 20] on link "Dashboard" at bounding box center [381, 19] width 39 height 27
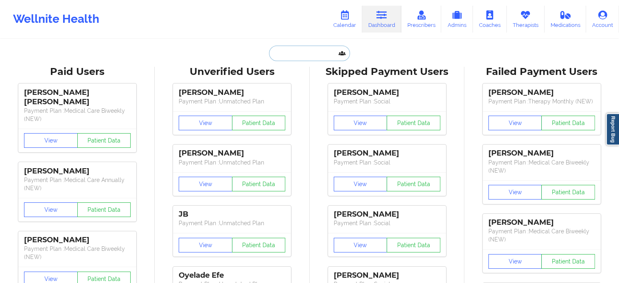
click at [314, 53] on input "text" at bounding box center [309, 53] width 81 height 15
paste input "ajsadriwalla@gmail.com"
type input "ajsadriwalla@gmail.com"
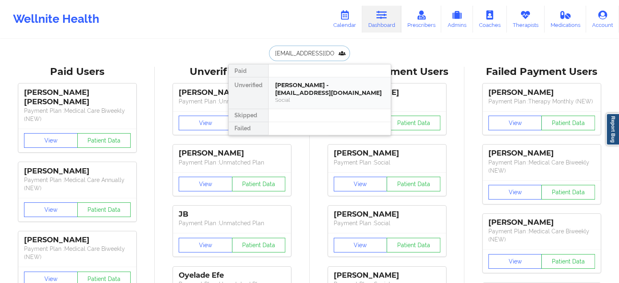
click at [304, 94] on div "Abbas Sadriwalla - ajsadriwalla@gmail.com" at bounding box center [329, 88] width 109 height 15
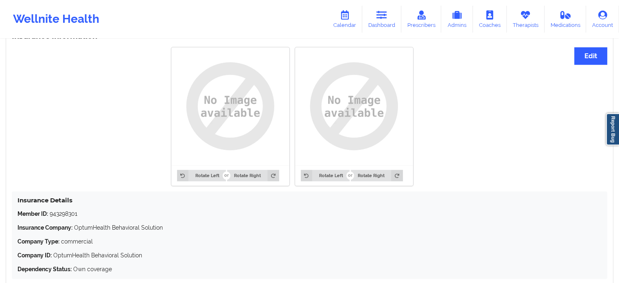
scroll to position [660, 0]
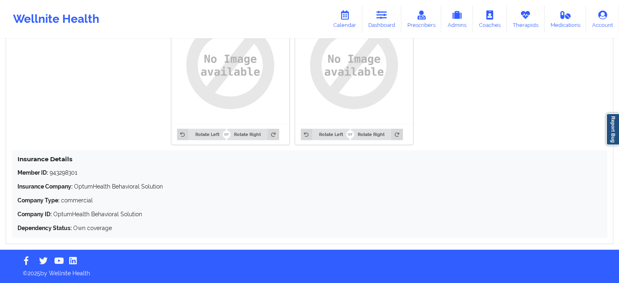
click at [62, 167] on div "Insurance Details Member ID: 943298301 Insurance Company: OptumHealth Behaviora…" at bounding box center [309, 193] width 595 height 87
copy p "943298301"
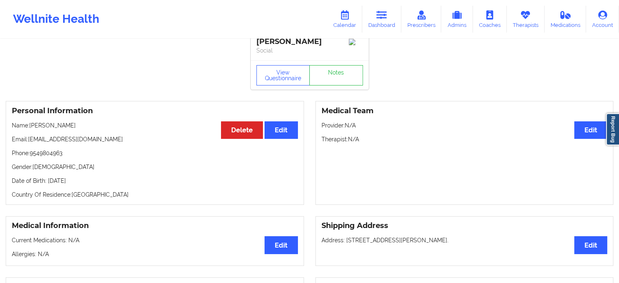
scroll to position [0, 0]
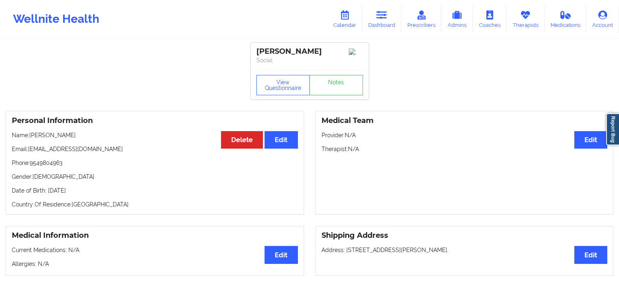
click at [272, 50] on div "Abbas Sadriwalla" at bounding box center [309, 51] width 107 height 9
copy div "Abbas"
click at [295, 52] on div "Abbas Sadriwalla" at bounding box center [309, 51] width 107 height 9
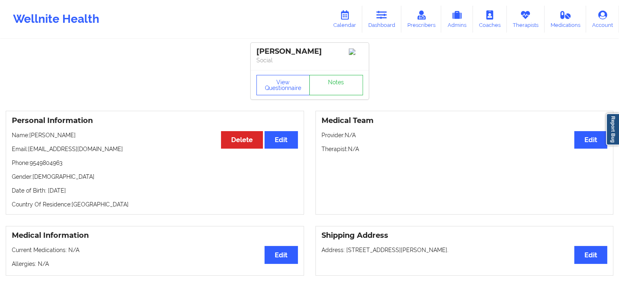
copy div "Sadriwalla"
click at [279, 51] on div "Abbas Sadriwalla" at bounding box center [309, 51] width 107 height 9
copy div "Abbas Sadriwalla"
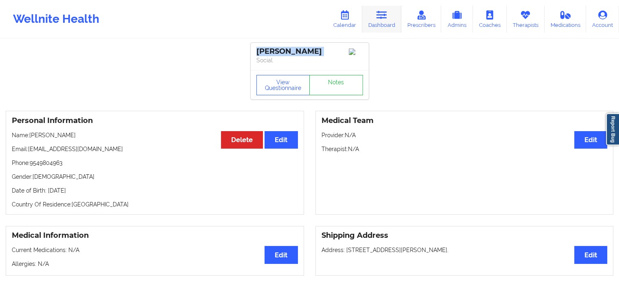
click at [383, 17] on icon at bounding box center [381, 15] width 11 height 9
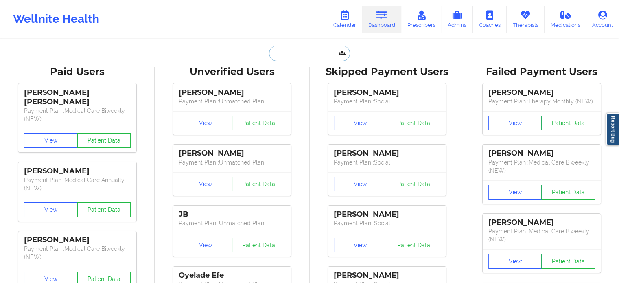
click at [336, 53] on input "text" at bounding box center [309, 53] width 81 height 15
paste input "Albert Colbert"
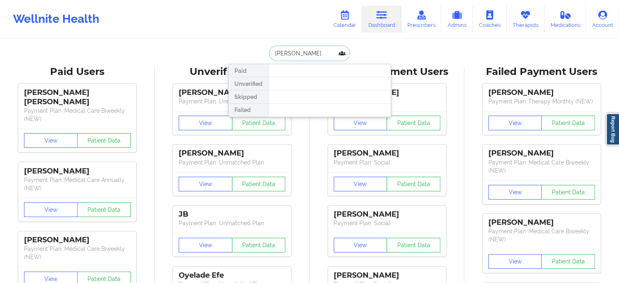
type input "Albert Colbert"
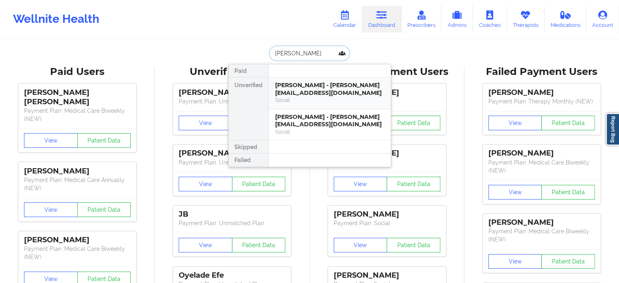
click at [314, 87] on div "Albert Colbert - razambena@protonmail.com" at bounding box center [329, 88] width 109 height 15
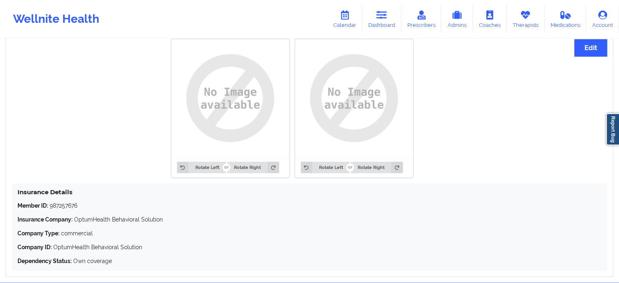
scroll to position [579, 0]
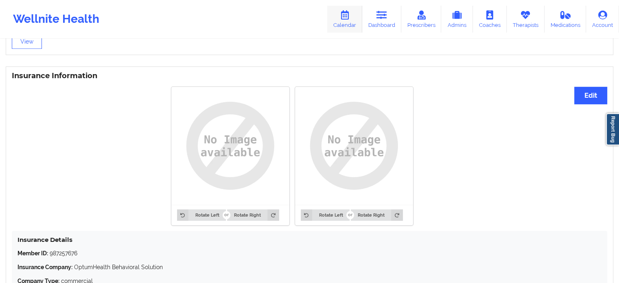
click at [351, 25] on link "Calendar" at bounding box center [344, 19] width 35 height 27
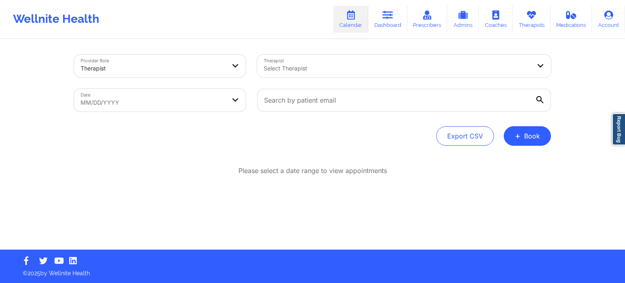
click at [333, 71] on div at bounding box center [397, 68] width 267 height 10
type input "vartan"
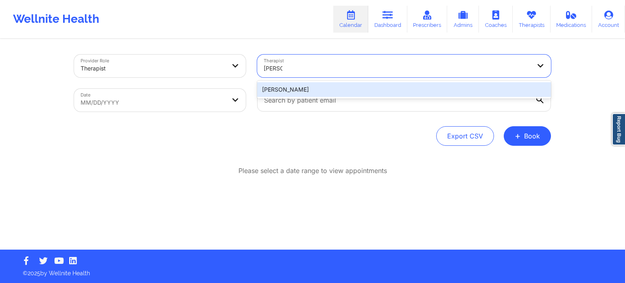
click at [345, 87] on div "Sarkis Anthony Vartan" at bounding box center [404, 89] width 294 height 15
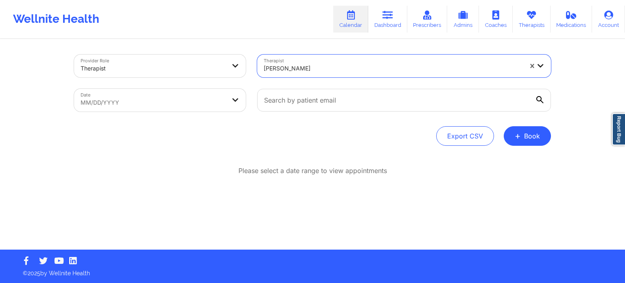
click at [155, 102] on body "Wellnite Health Calendar Dashboard Prescribers Admins Coaches Therapists Medica…" at bounding box center [312, 141] width 625 height 283
select select "2025-8"
select select "2025-9"
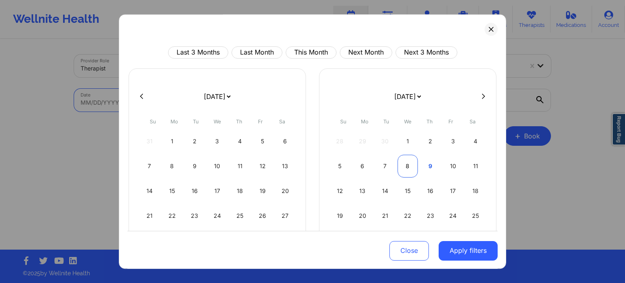
click at [403, 164] on div "8" at bounding box center [407, 166] width 21 height 23
select select "2025-9"
select select "2025-10"
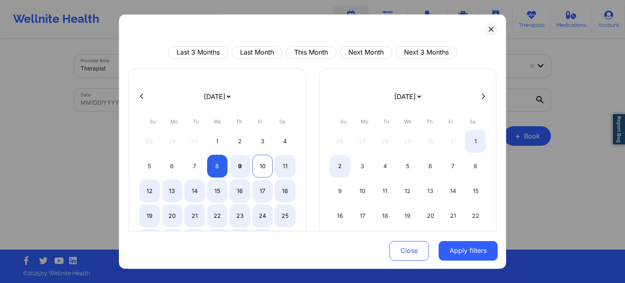
select select "2025-9"
select select "2025-10"
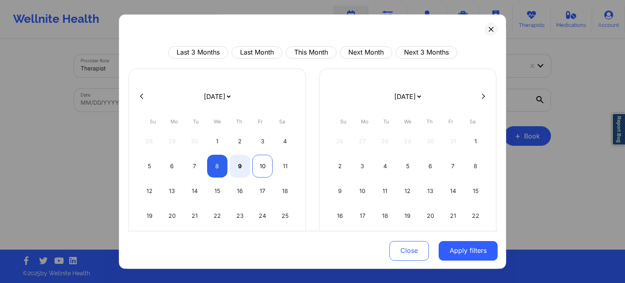
click at [259, 168] on div "10" at bounding box center [262, 166] width 21 height 23
select select "2025-9"
select select "2025-10"
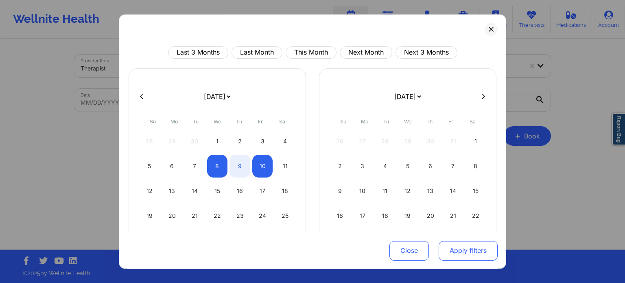
click at [466, 246] on button "Apply filters" at bounding box center [467, 250] width 59 height 20
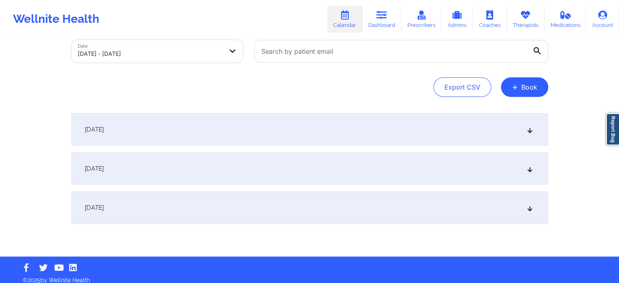
scroll to position [55, 0]
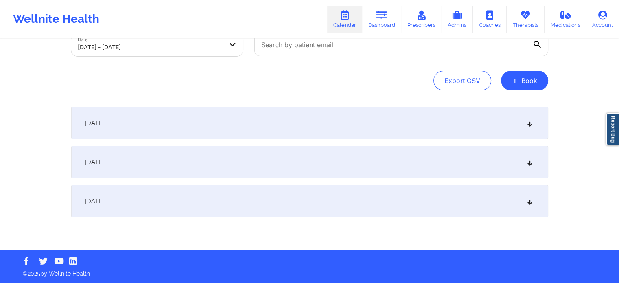
click at [219, 161] on div "[DATE]" at bounding box center [309, 162] width 477 height 33
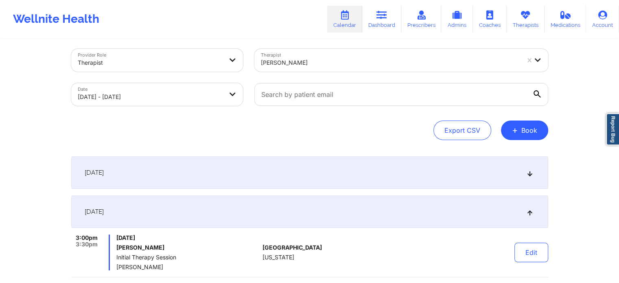
scroll to position [0, 0]
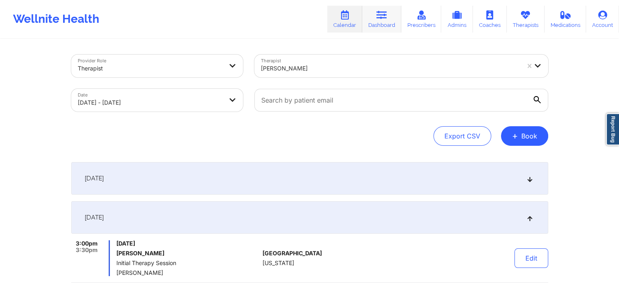
click at [383, 15] on icon at bounding box center [381, 15] width 11 height 9
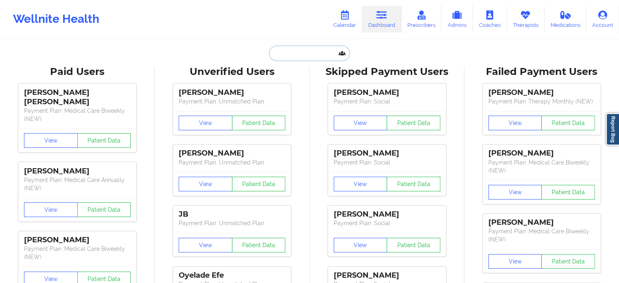
click at [314, 52] on input "text" at bounding box center [309, 53] width 81 height 15
paste input "ajsadriwalla@gmail.com"
type input "ajsadriwalla@gmail.com"
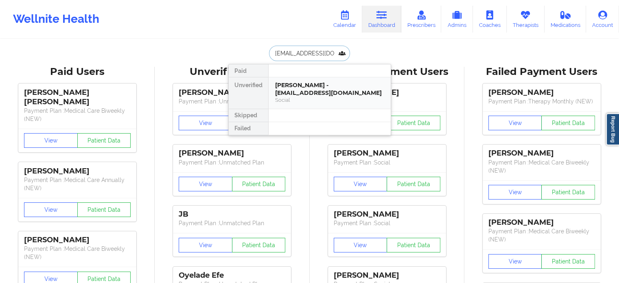
click at [306, 83] on div "Abbas Sadriwalla - ajsadriwalla@gmail.com" at bounding box center [329, 88] width 109 height 15
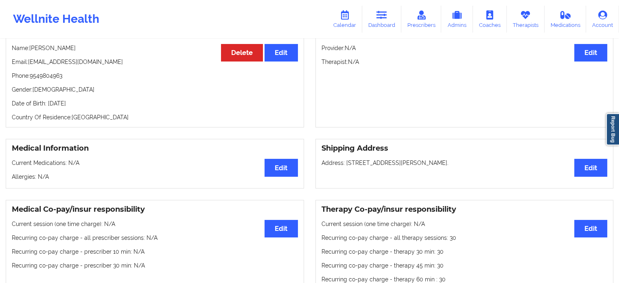
scroll to position [122, 0]
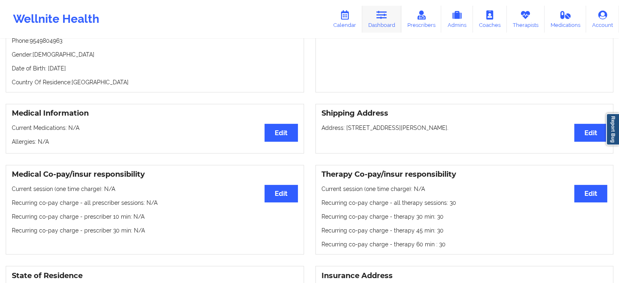
click at [376, 17] on link "Dashboard" at bounding box center [381, 19] width 39 height 27
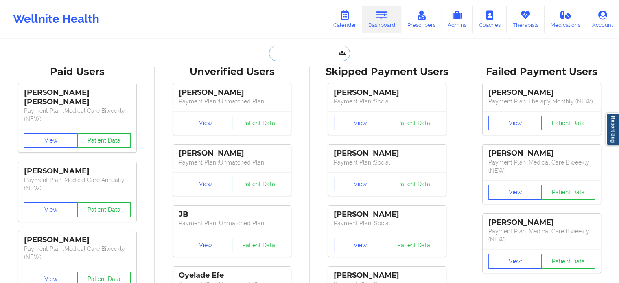
click at [293, 55] on input "text" at bounding box center [309, 53] width 81 height 15
paste input "lorena912@yahoo.com"
type input "lorena912@yahoo.com"
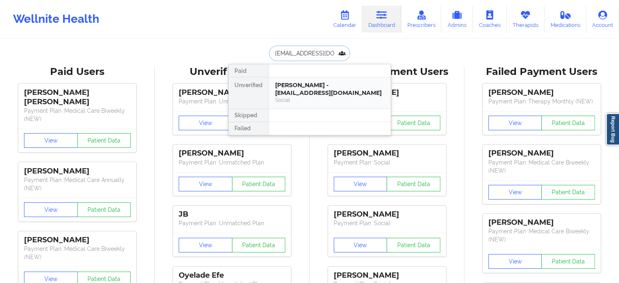
click at [295, 83] on div "Lorena Granda - lorena912@yahoo.com" at bounding box center [329, 88] width 109 height 15
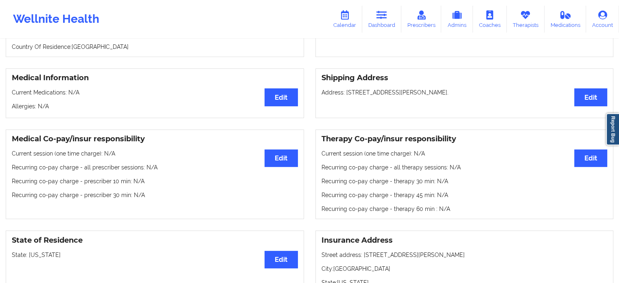
scroll to position [50, 0]
